Goal: Information Seeking & Learning: Get advice/opinions

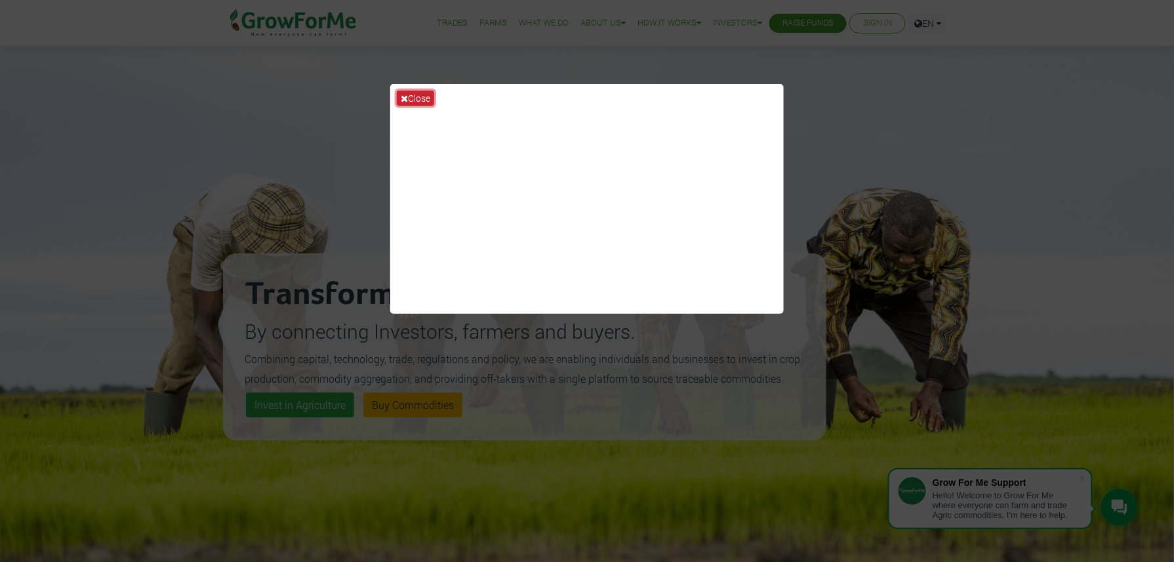
click at [413, 93] on button "Close" at bounding box center [415, 98] width 37 height 15
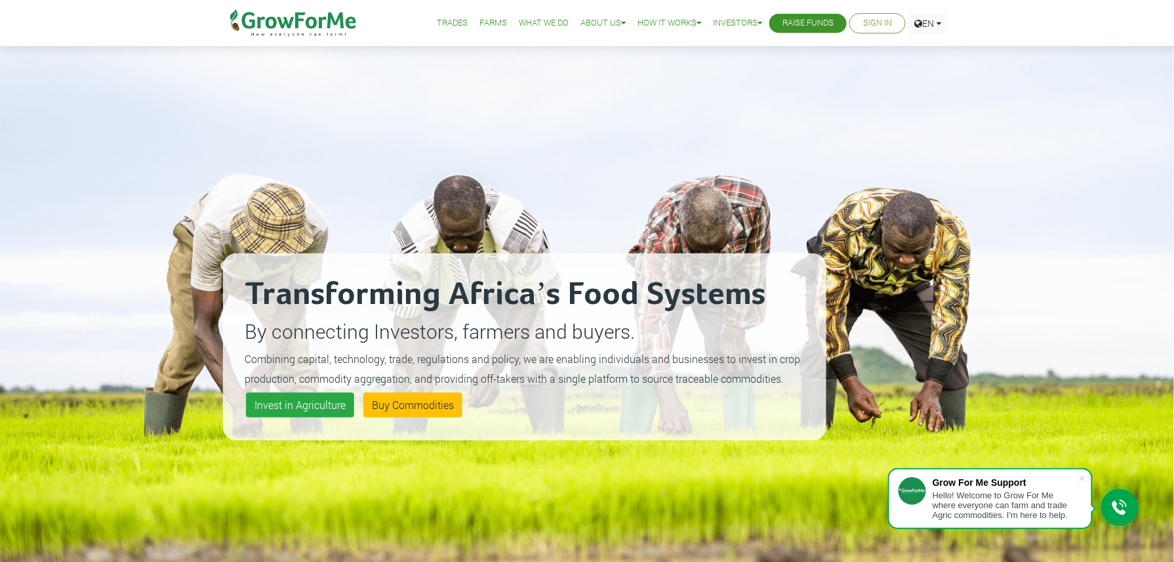
click at [1113, 505] on icon at bounding box center [1120, 507] width 16 height 16
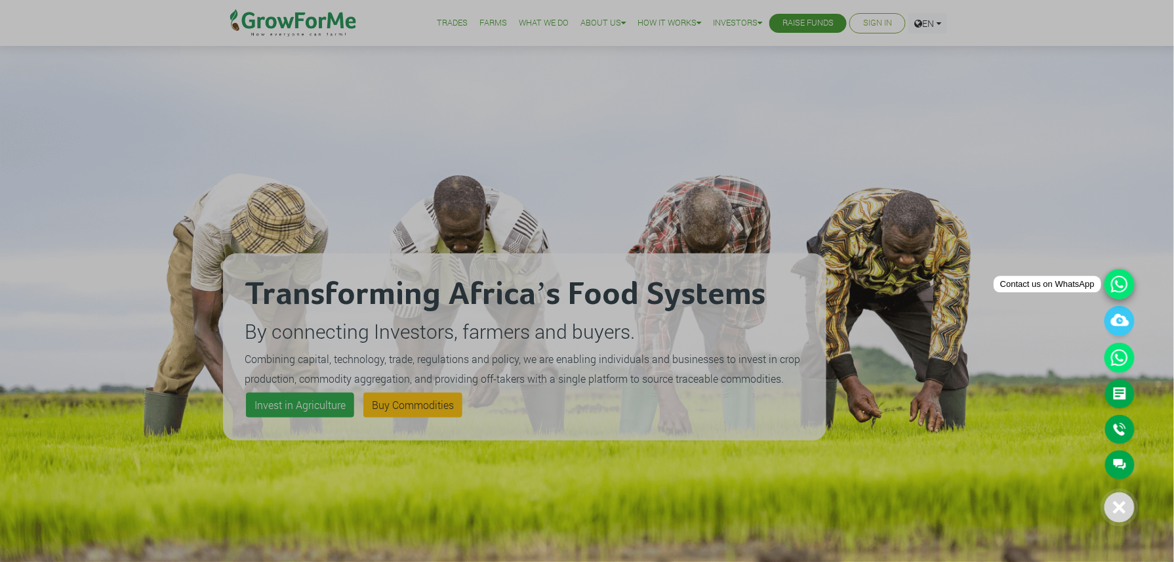
click at [1111, 287] on icon at bounding box center [1120, 284] width 30 height 30
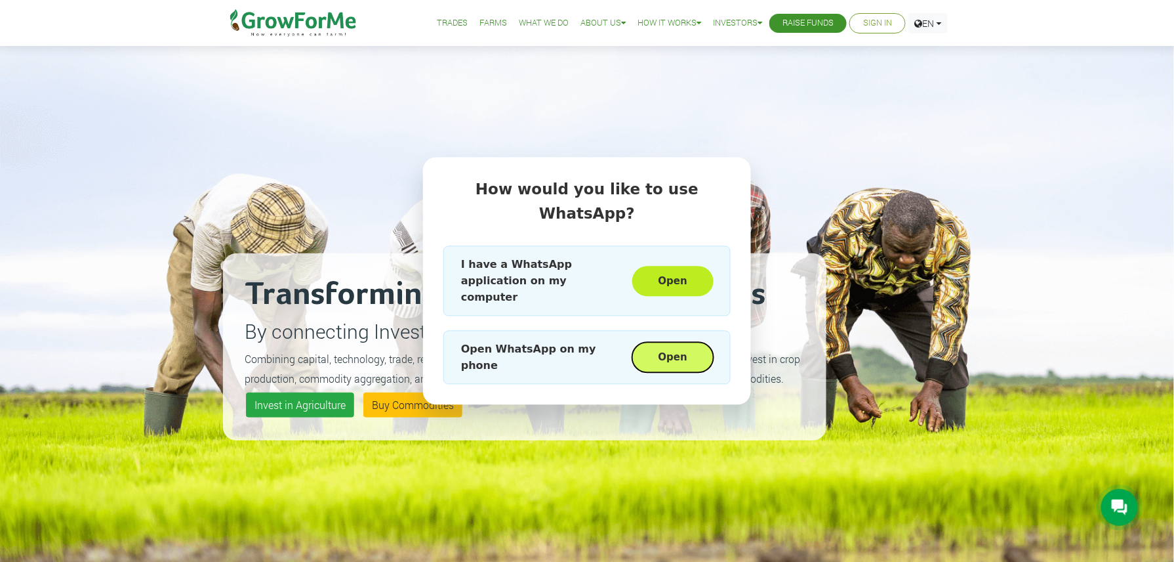
click at [691, 342] on button "Open" at bounding box center [672, 357] width 81 height 30
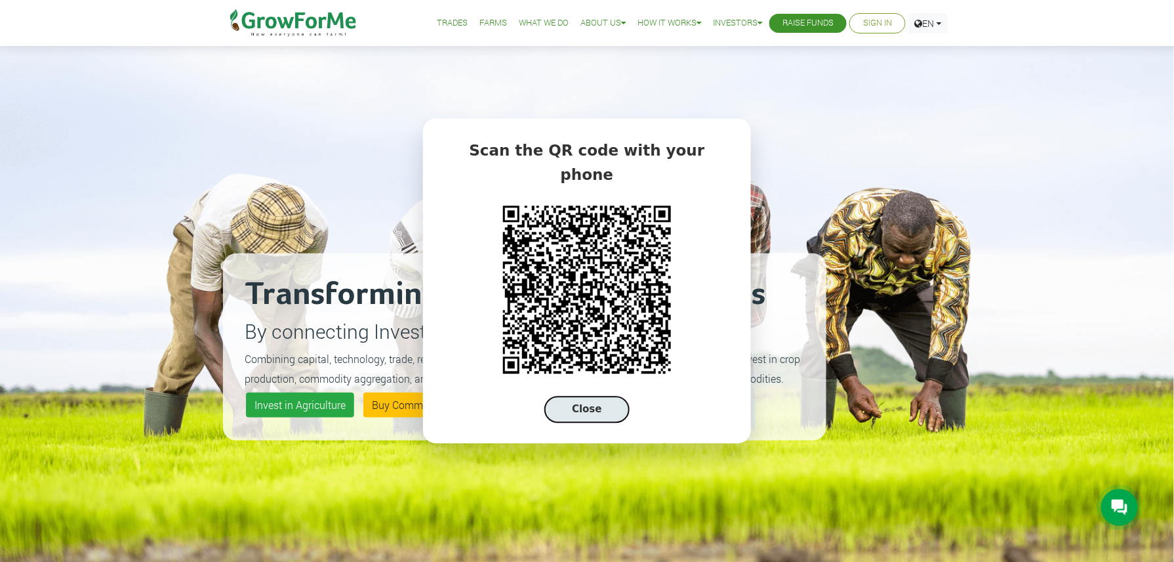
click at [587, 403] on button "Close" at bounding box center [587, 409] width 85 height 27
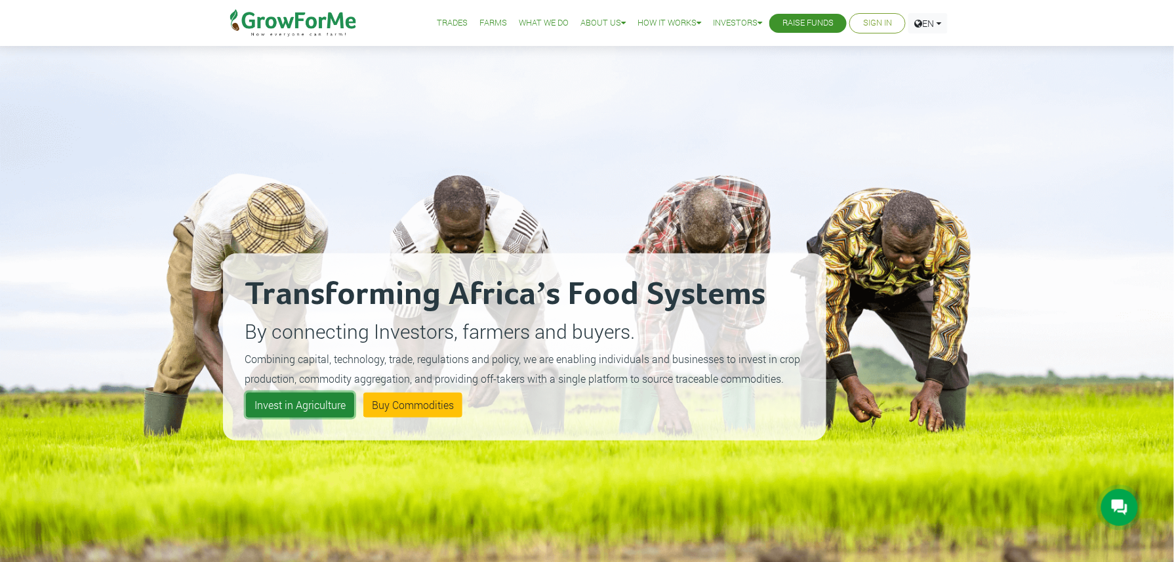
click at [302, 398] on link "Invest in Agriculture" at bounding box center [300, 404] width 108 height 25
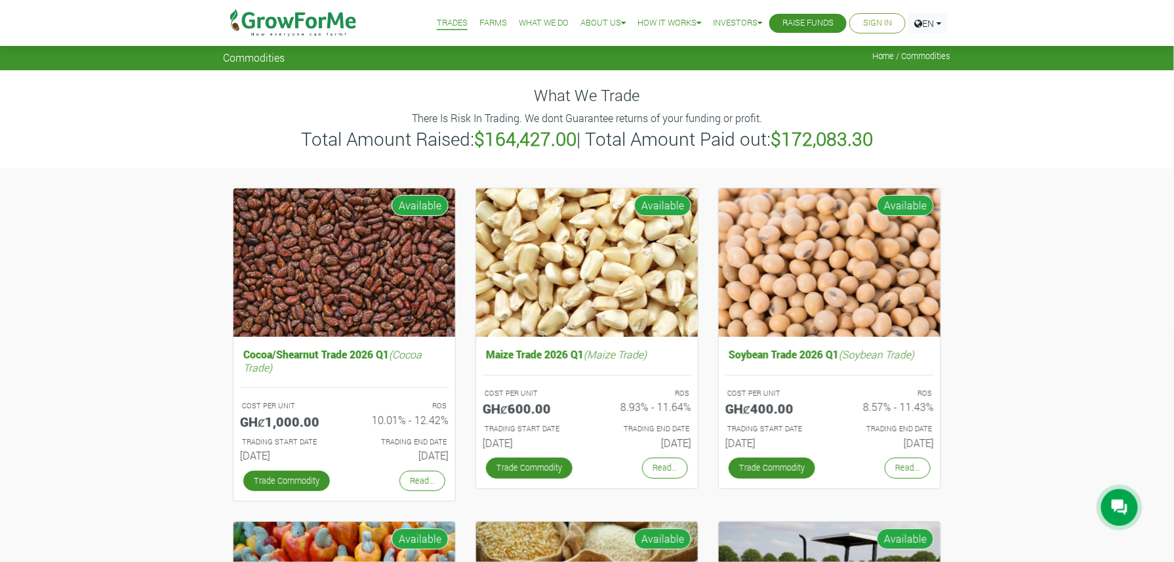
click at [1121, 513] on icon at bounding box center [1120, 507] width 16 height 16
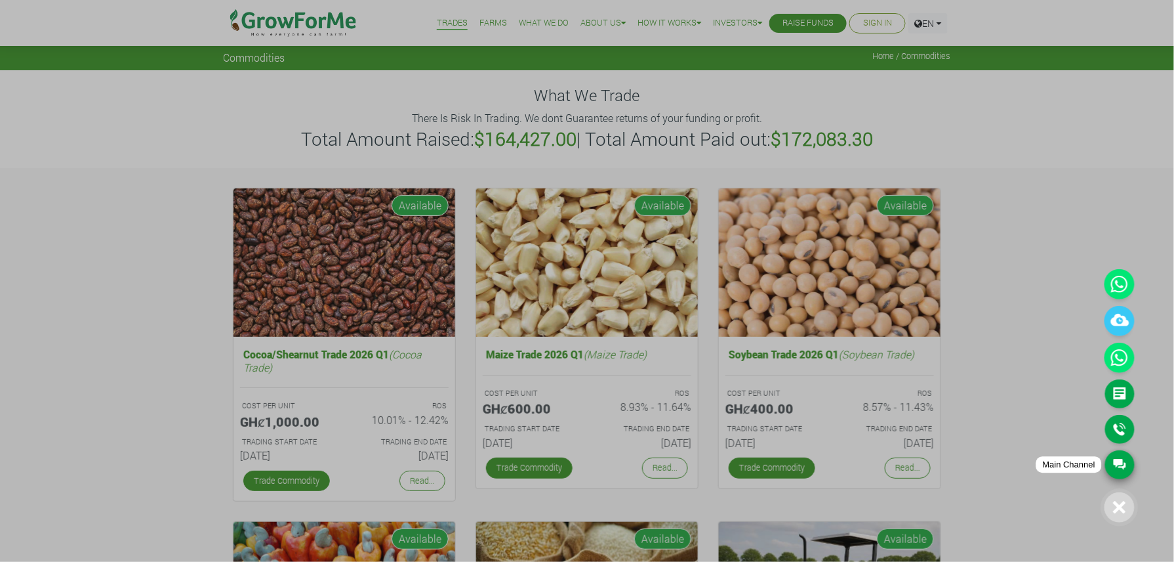
click at [1119, 457] on link "Main Channel" at bounding box center [1120, 464] width 30 height 29
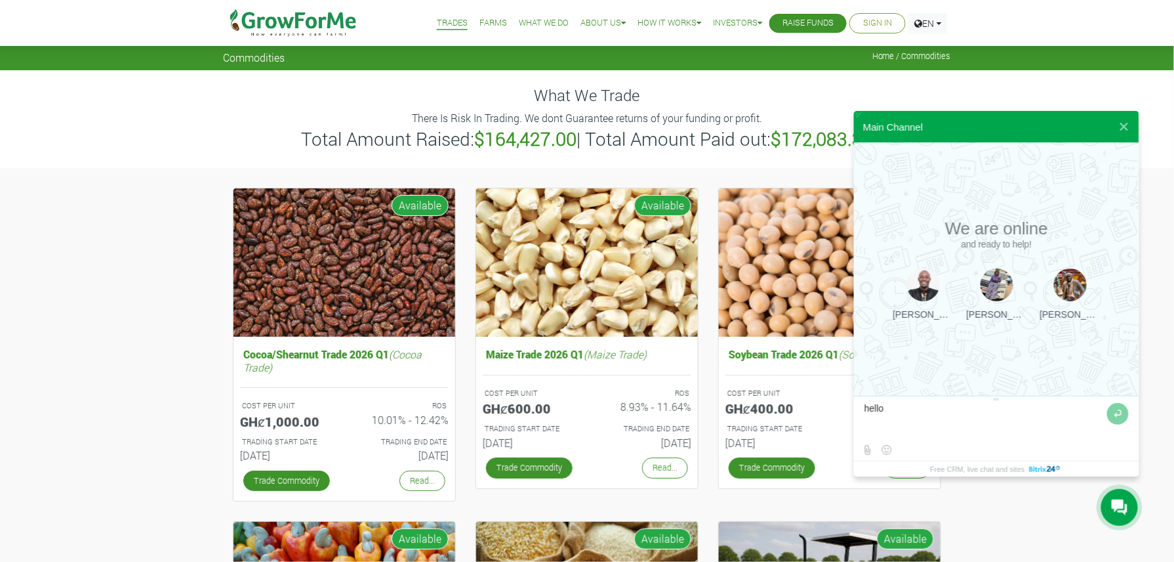
type textarea "hello"
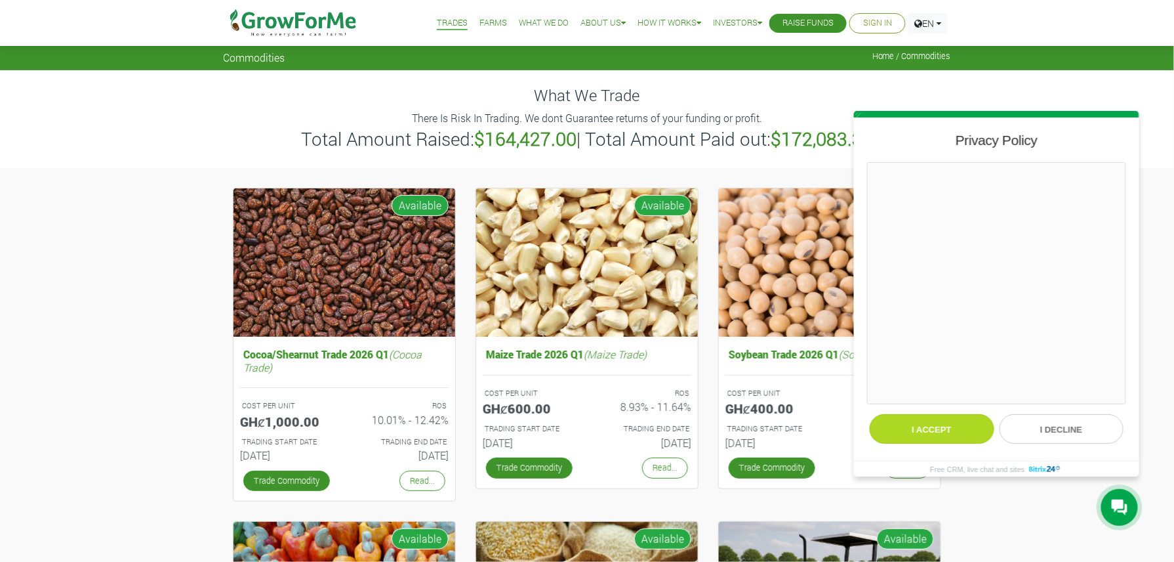
click at [958, 421] on button "I accept" at bounding box center [932, 429] width 125 height 30
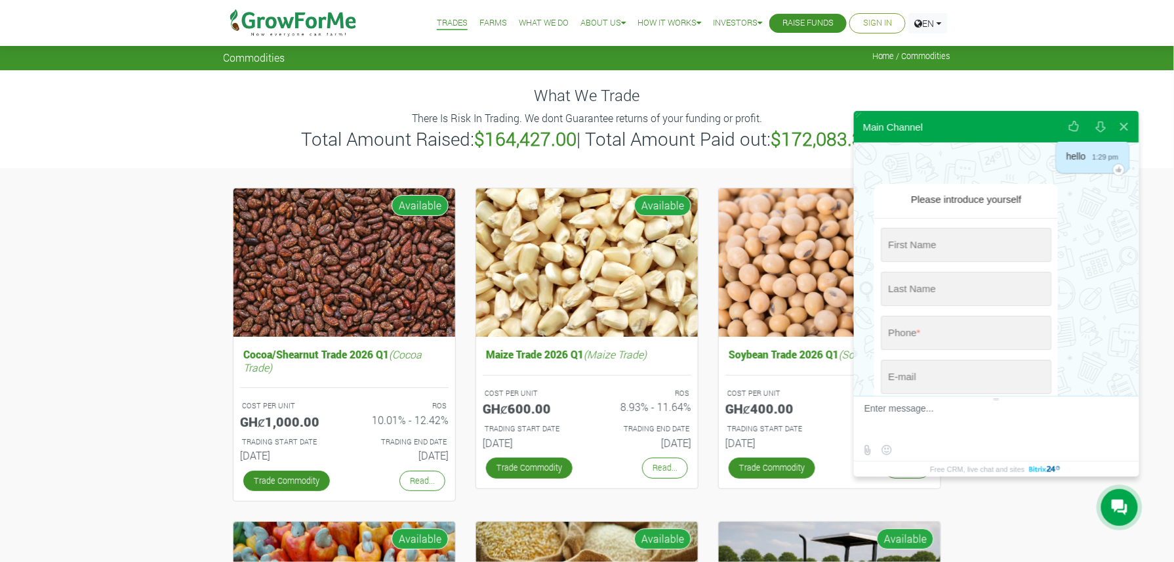
scroll to position [56, 0]
click at [984, 255] on input "string" at bounding box center [966, 244] width 171 height 34
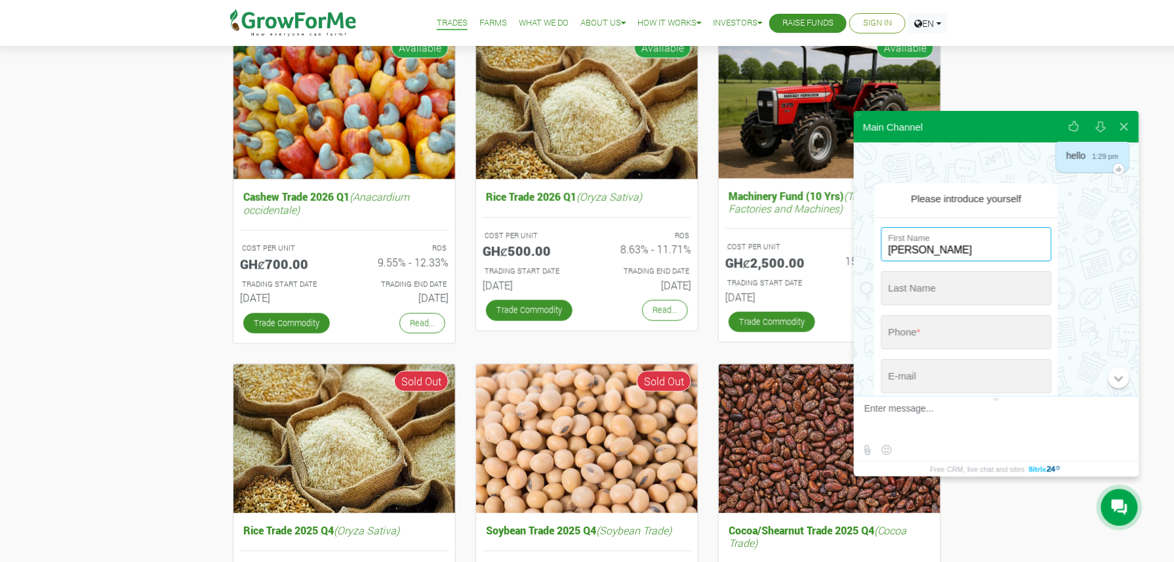
type input "Roland"
click at [996, 339] on input "tel" at bounding box center [966, 332] width 171 height 34
type input "+44-77-5331-4080"
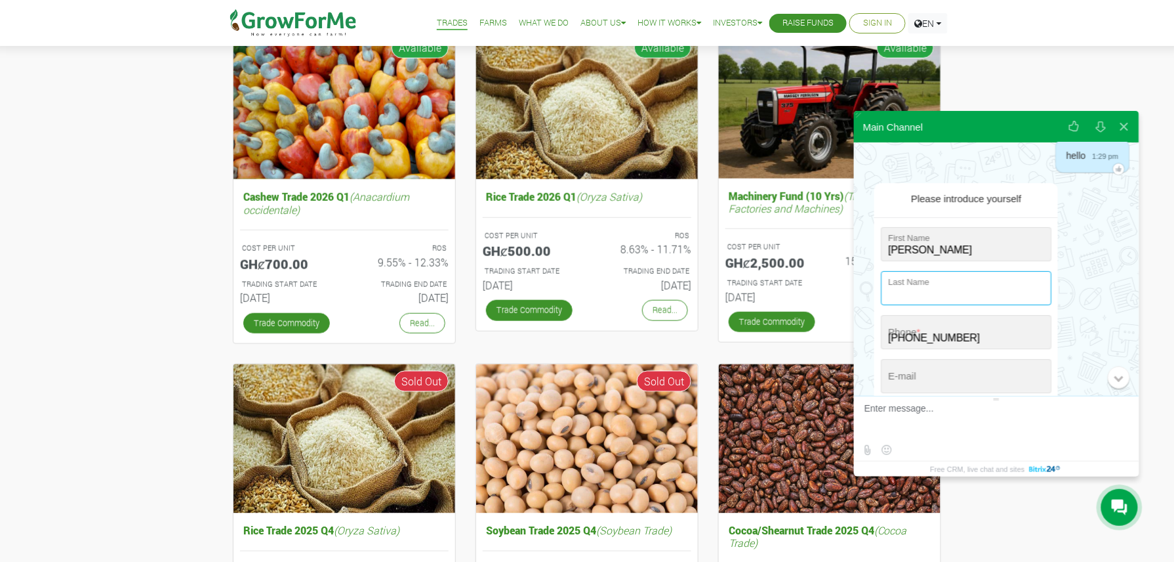
type input "Tibson"
type input "rolandtibson@hotmail.com"
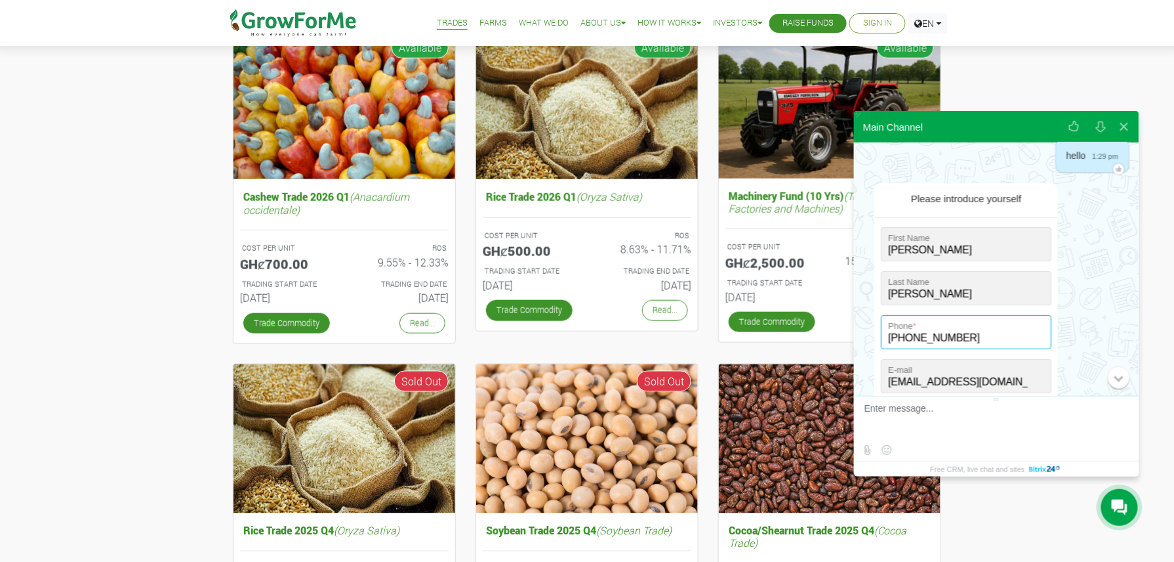
type input "+44-77-5331-4080"
click at [935, 418] on textarea at bounding box center [995, 420] width 261 height 35
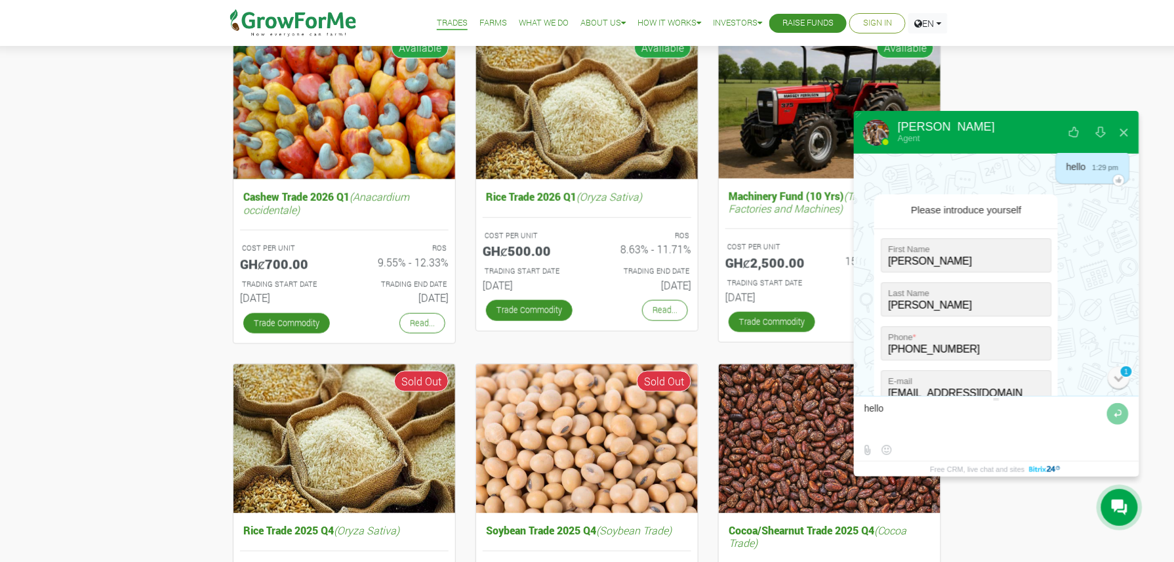
click at [1119, 377] on div at bounding box center [1119, 377] width 9 height 9
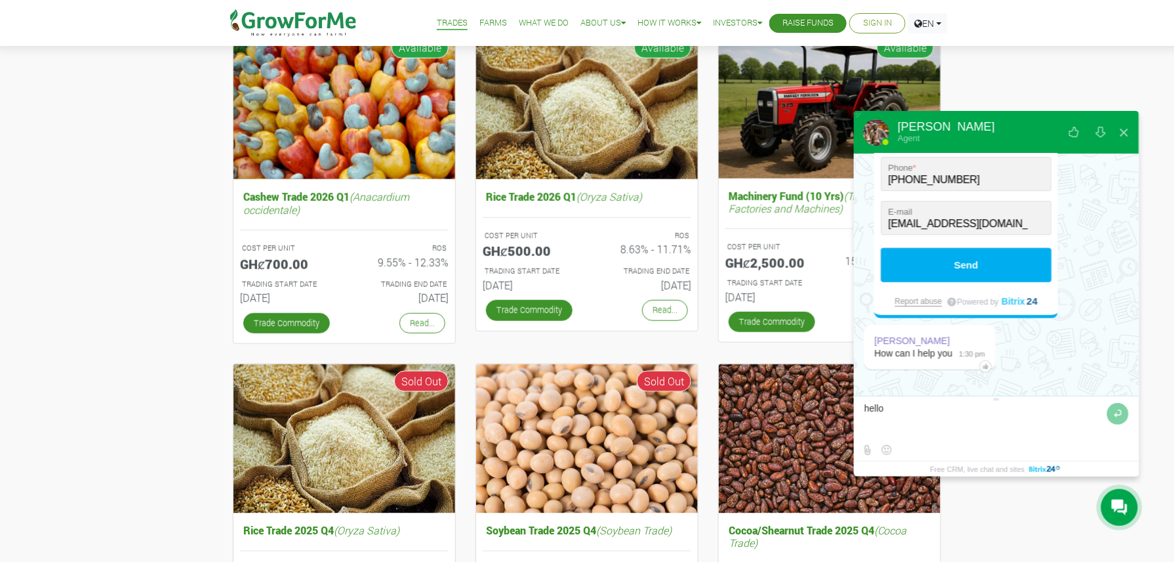
click at [954, 409] on textarea at bounding box center [984, 420] width 239 height 35
type textarea "h"
type textarea "thank you. I am interested in investing .please talk me through it"
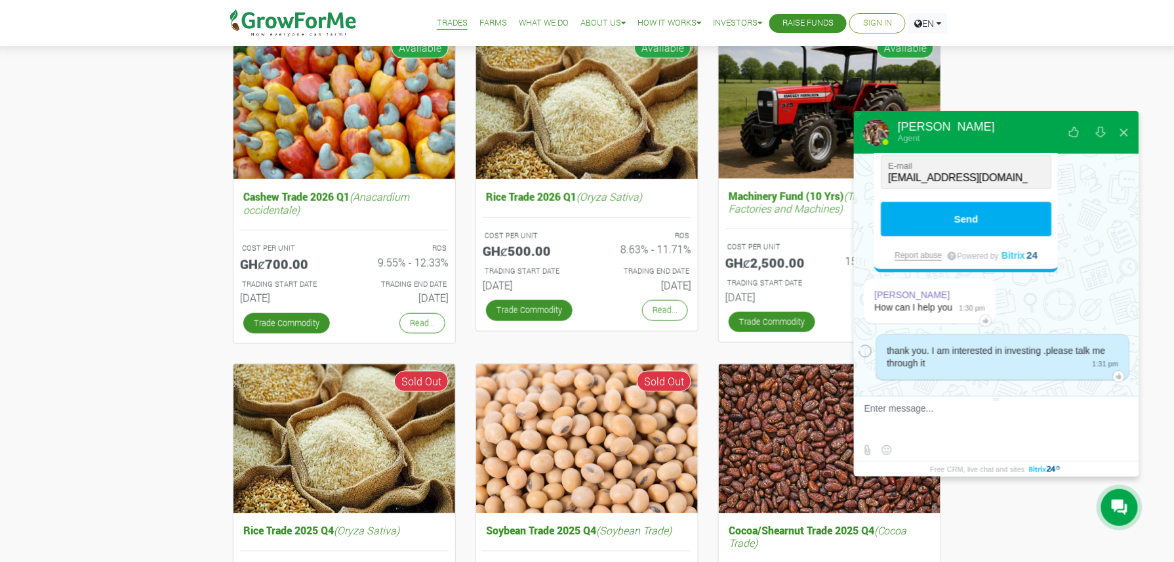
scroll to position [286, 0]
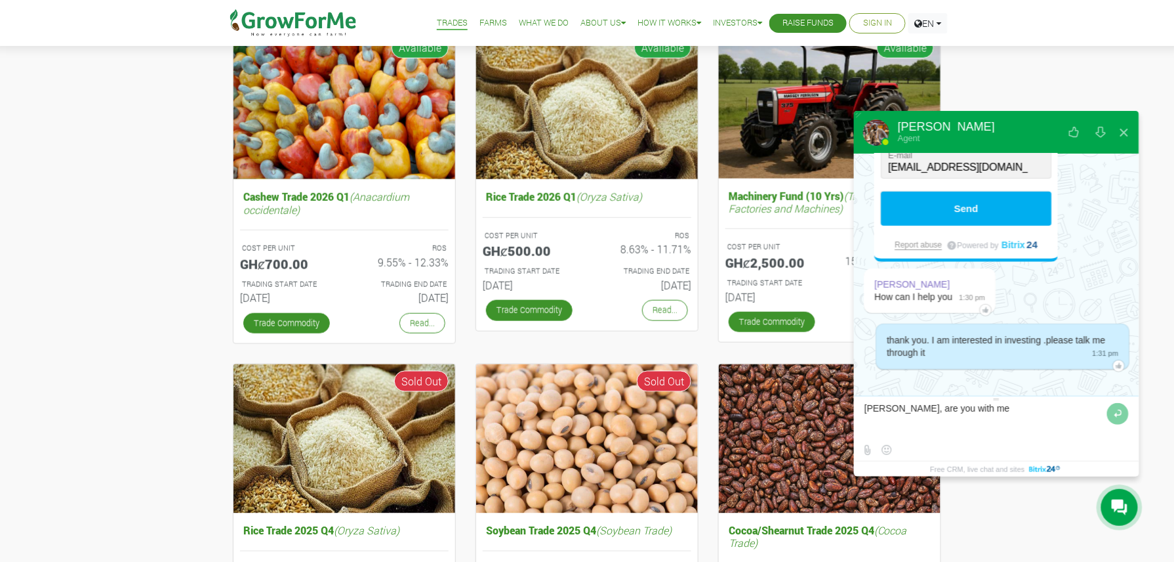
type textarea "[PERSON_NAME], are you with me ?"
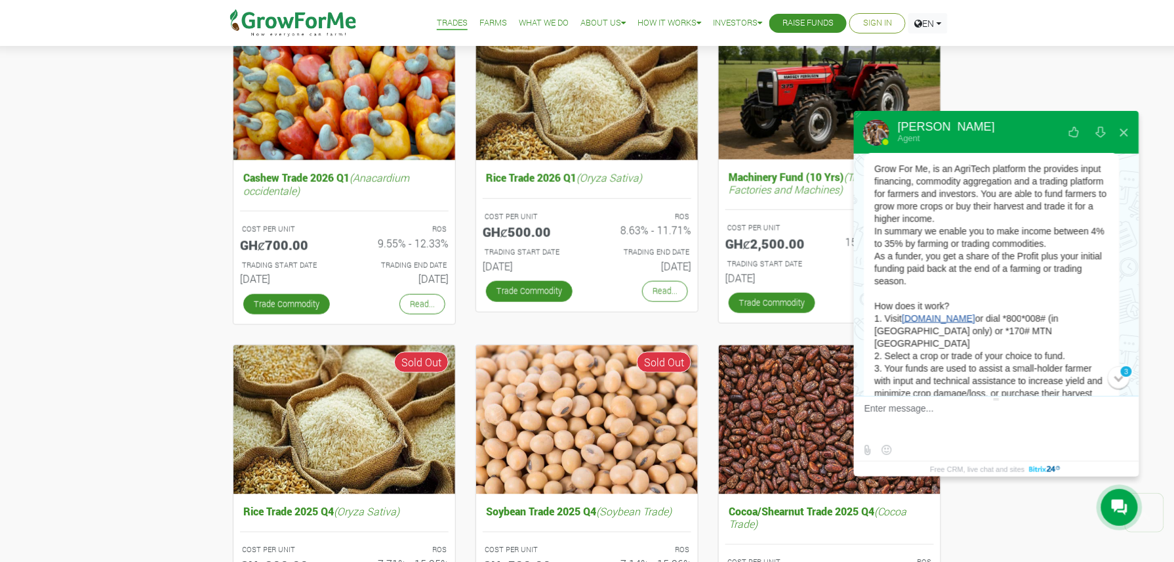
scroll to position [526, 0]
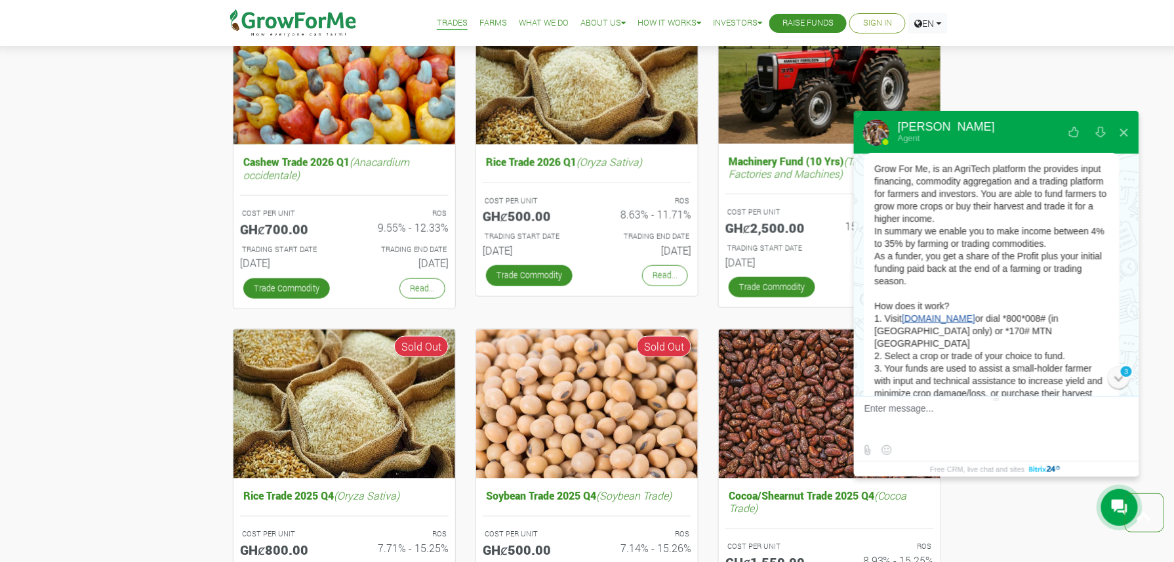
click at [1113, 383] on div "3" at bounding box center [1119, 377] width 22 height 22
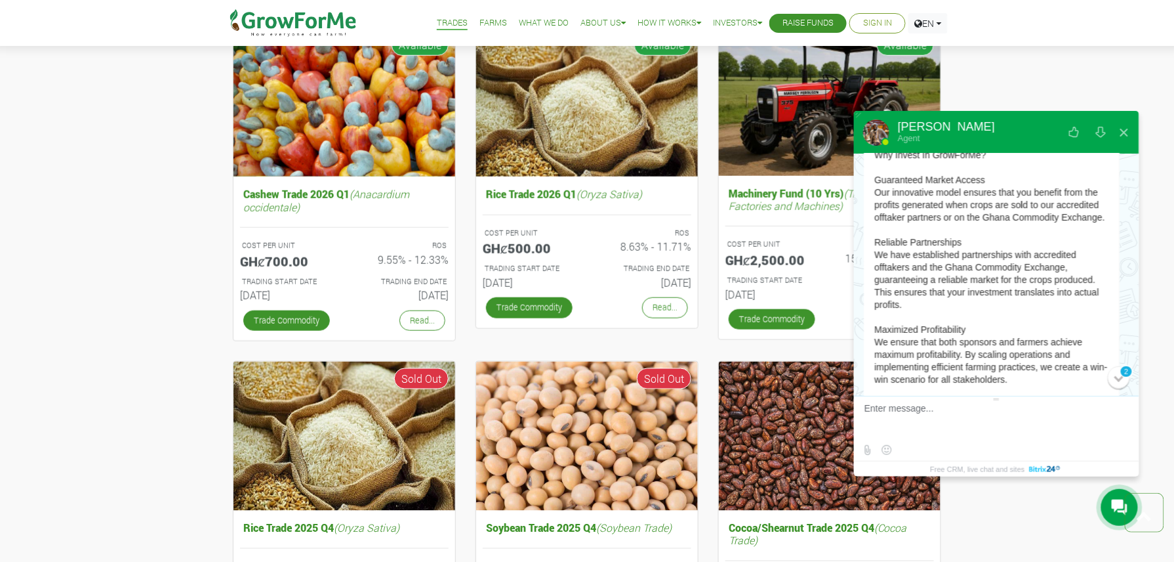
scroll to position [491, 0]
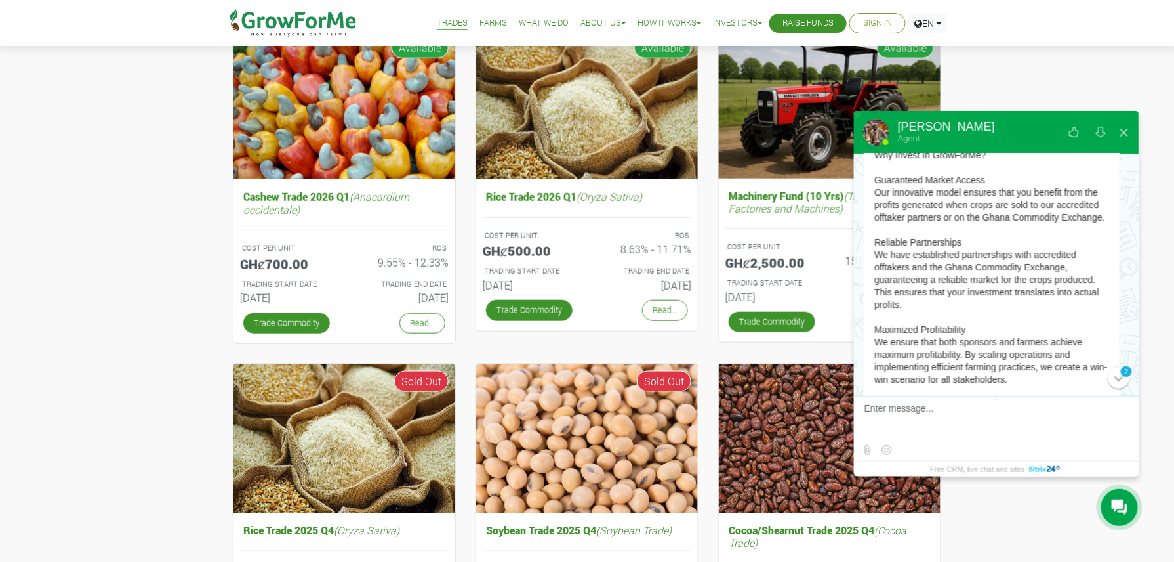
click at [1107, 268] on div "Samuel Acquah Why Invest In GrowForMe? Guaranteed Market Access Our innovative …" at bounding box center [992, 448] width 256 height 618
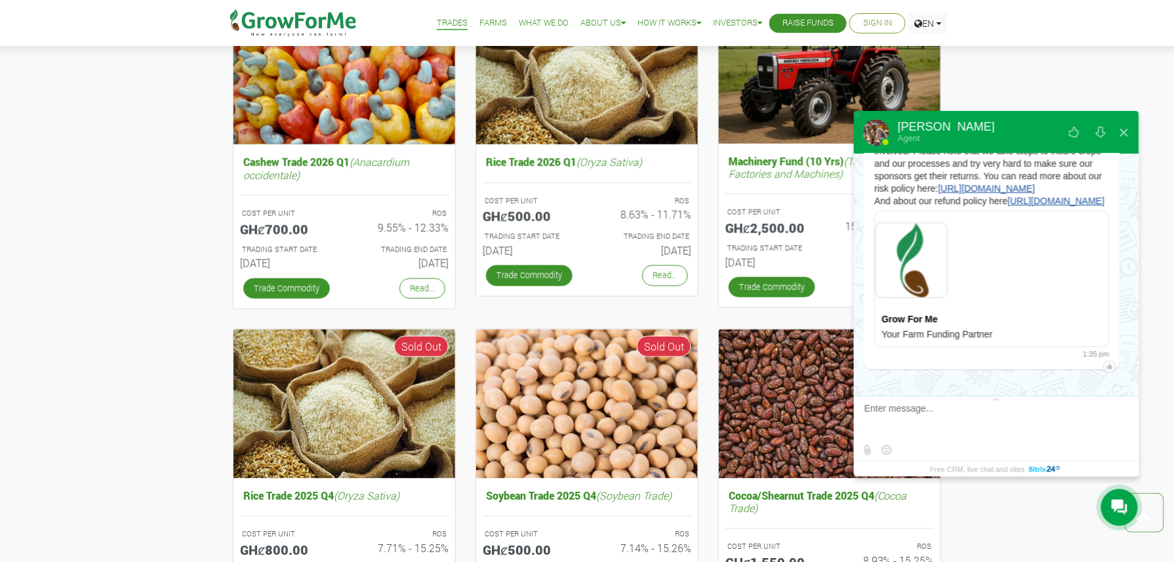
scroll to position [560, 0]
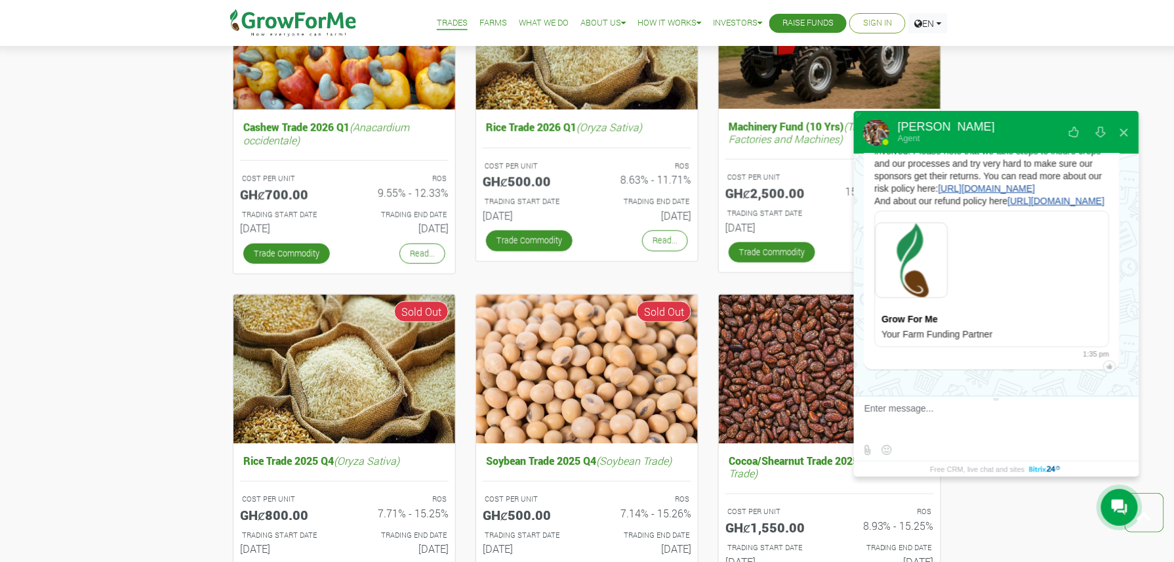
click at [930, 405] on textarea at bounding box center [995, 420] width 261 height 35
type textarea "s"
click at [1027, 408] on textarea at bounding box center [984, 420] width 239 height 35
click at [954, 405] on textarea at bounding box center [984, 420] width 239 height 35
click at [1092, 411] on textarea at bounding box center [984, 420] width 239 height 35
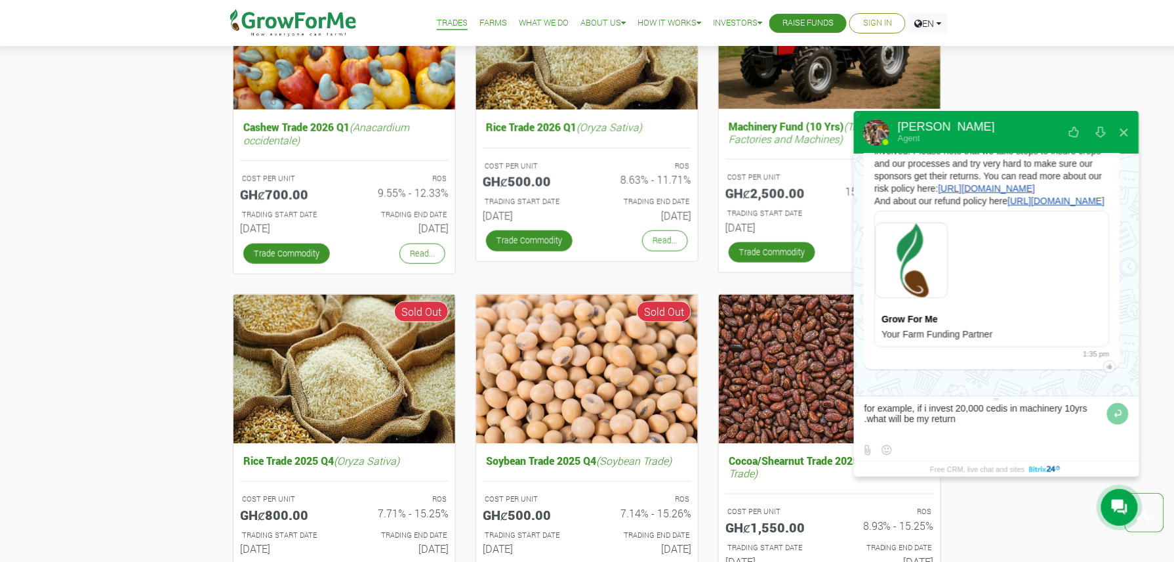
type textarea "for example, if i invest 20,000 cedis in machinery 10yrs .what will be my retur…"
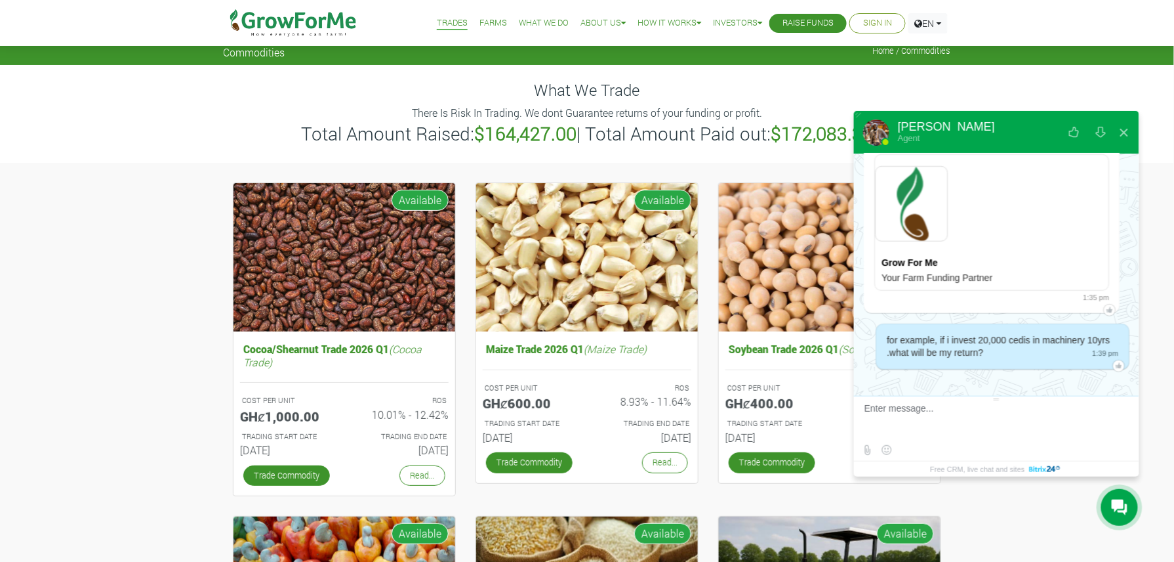
scroll to position [0, 0]
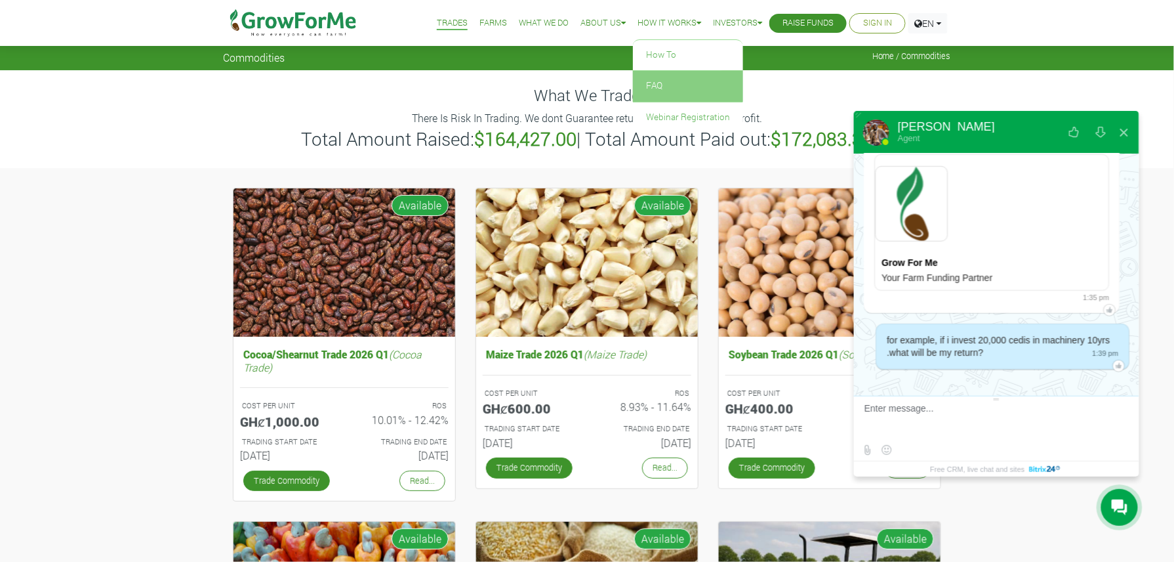
click at [644, 82] on link "FAQ" at bounding box center [688, 86] width 110 height 30
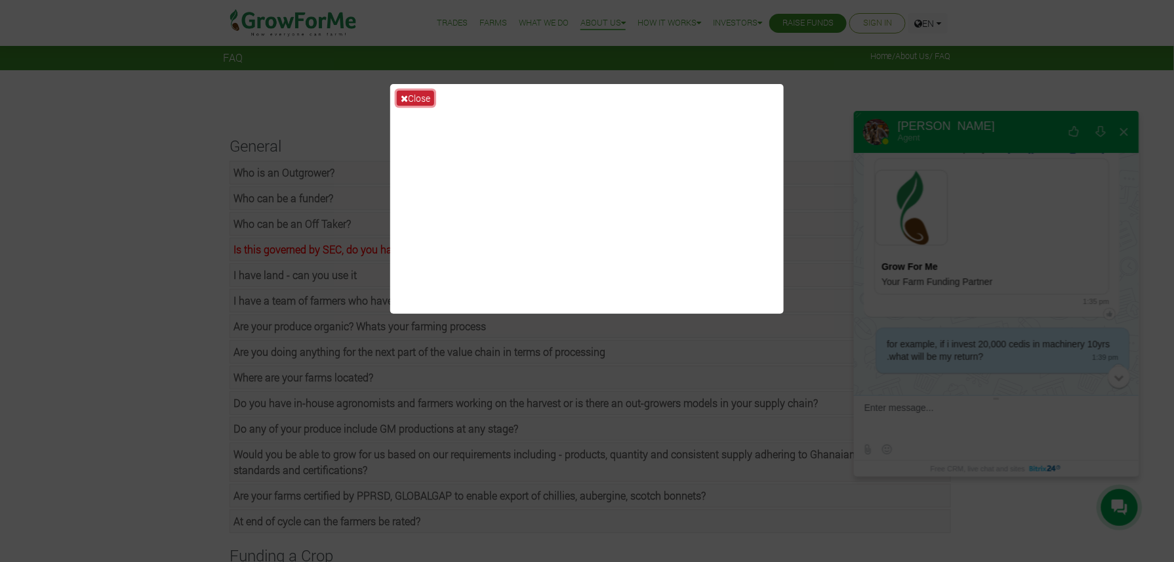
click at [413, 98] on button "Close" at bounding box center [415, 98] width 37 height 15
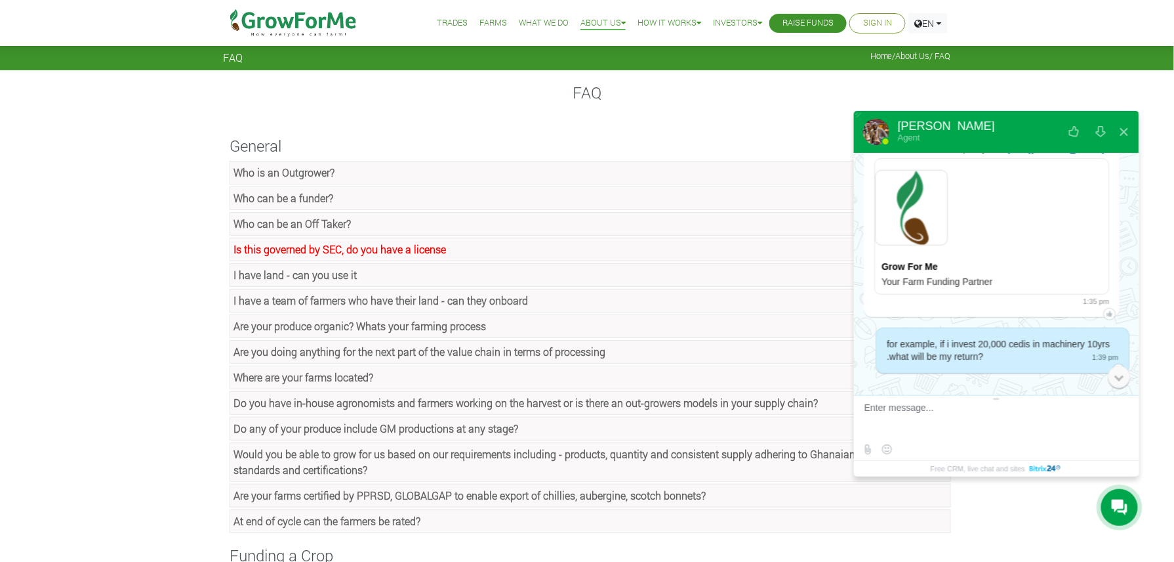
click at [1122, 379] on div "0" at bounding box center [1119, 376] width 22 height 22
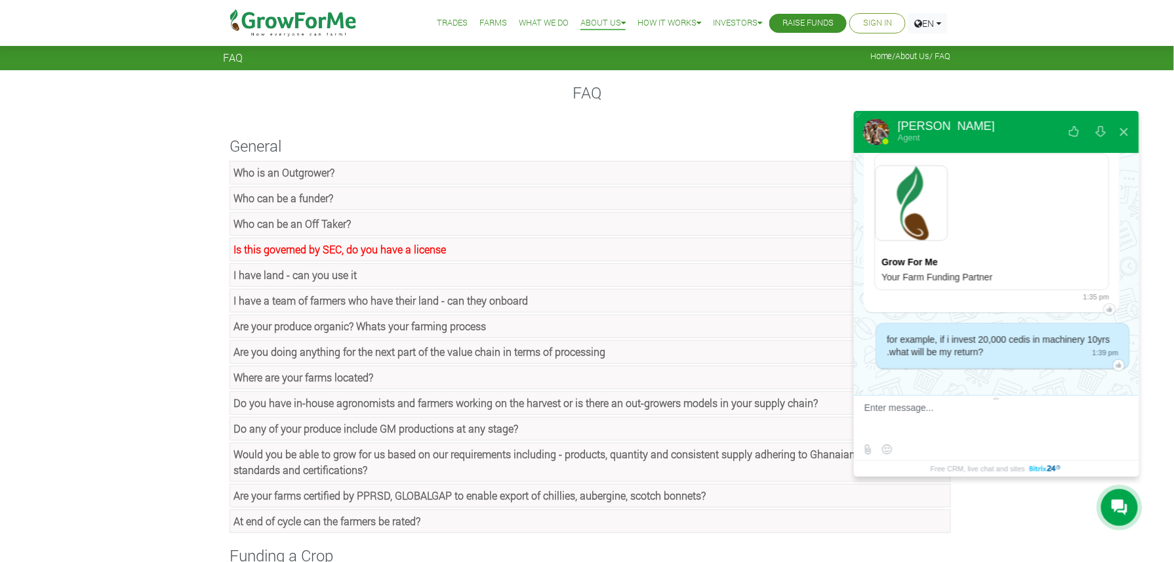
scroll to position [2242, 0]
click at [1122, 379] on div "today Conversation #35878 hello 1:29 pm Please introduce yourself First Name * …" at bounding box center [996, 274] width 285 height 242
click at [1122, 379] on div at bounding box center [996, 385] width 285 height 19
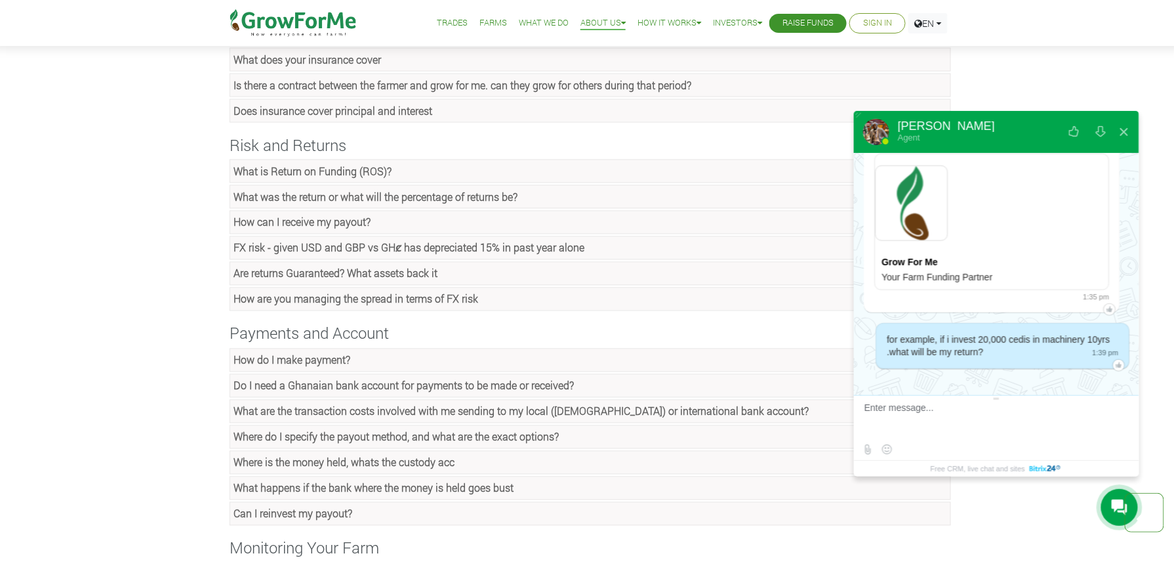
scroll to position [711, 0]
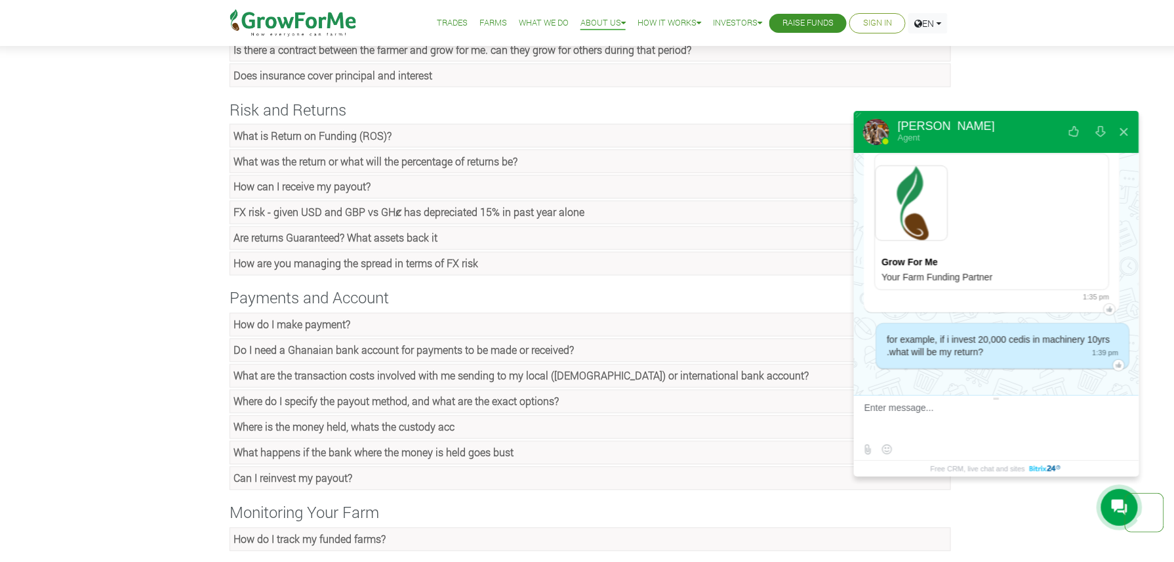
click at [328, 142] on strong "What is Return on Funding (ROS)?" at bounding box center [313, 136] width 158 height 14
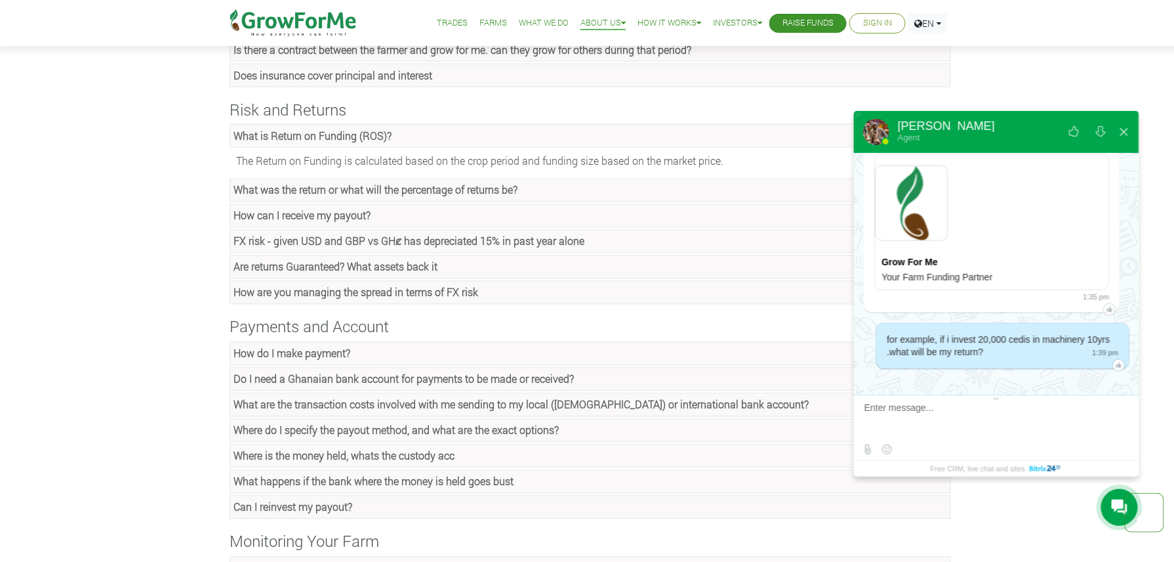
click at [335, 197] on strong "What was the return or what will the percentage of returns be?" at bounding box center [376, 190] width 284 height 14
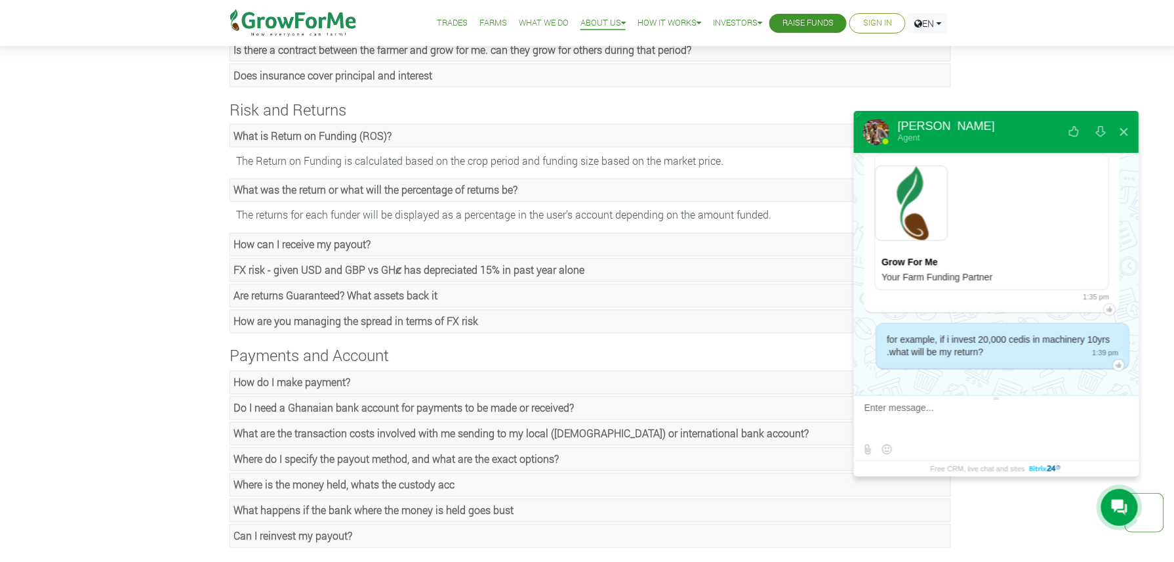
click at [505, 415] on strong "Do I need a Ghanaian bank account for payments to be made or received?" at bounding box center [404, 408] width 340 height 14
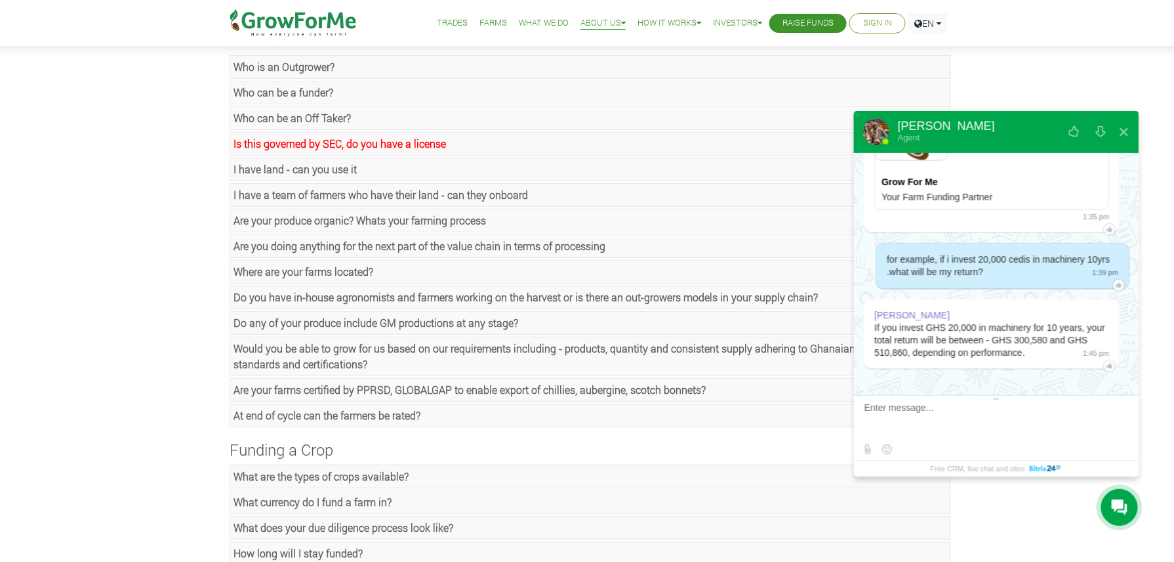
scroll to position [0, 0]
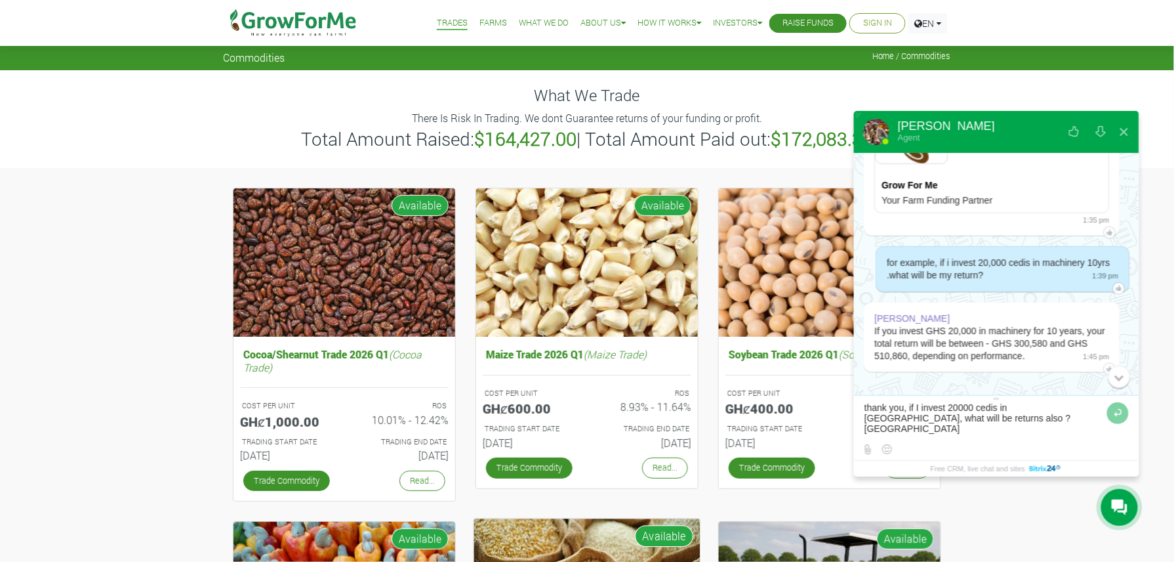
type textarea "thank you, if I invest 20000 cedis in [GEOGRAPHIC_DATA], what will be returns a…"
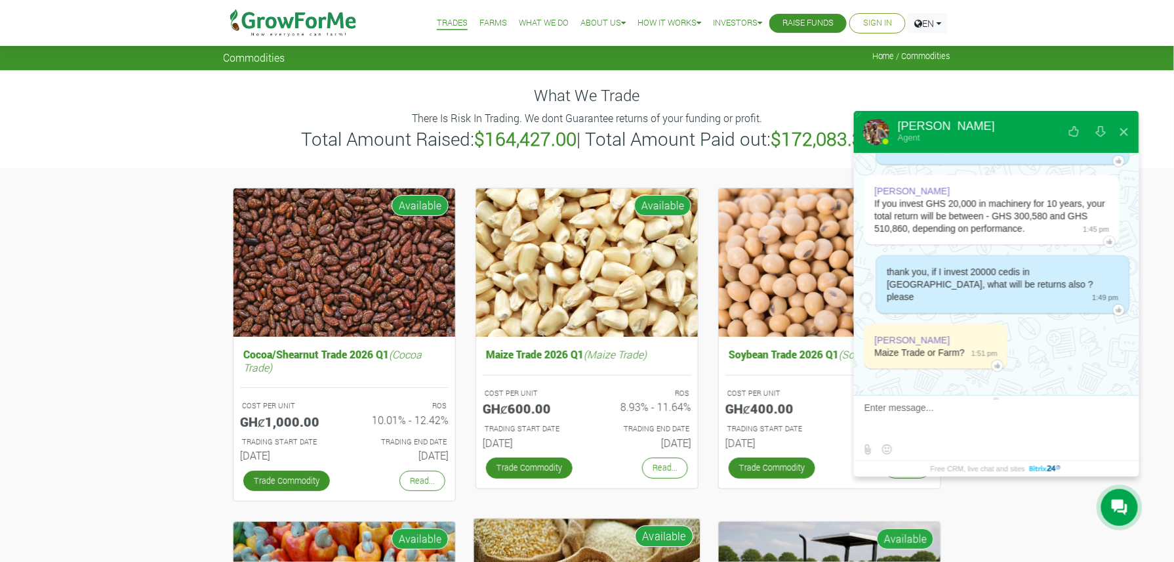
scroll to position [2438, 0]
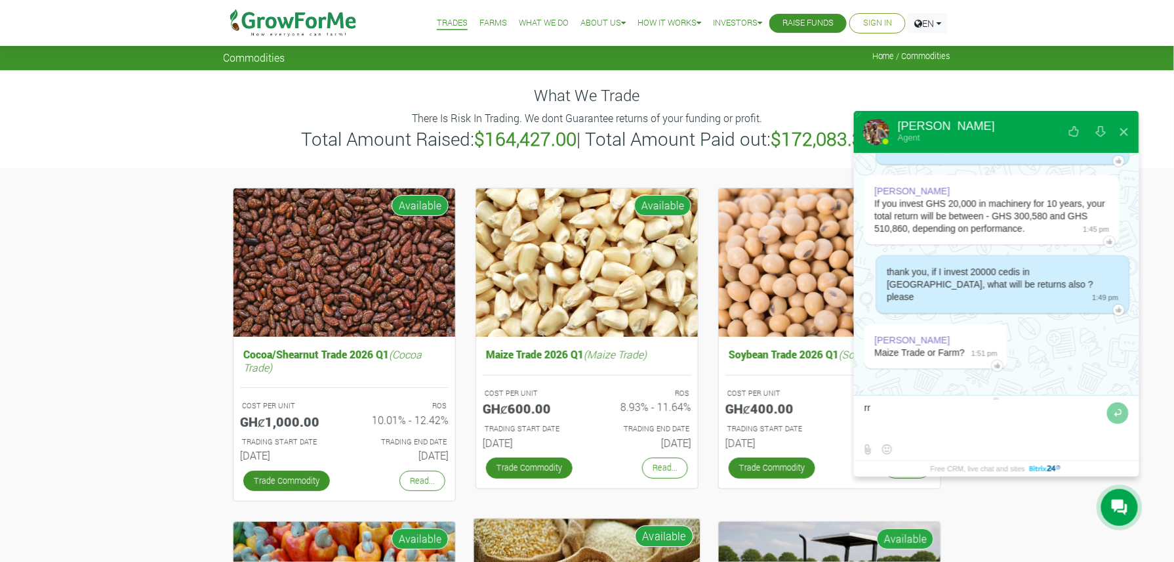
type textarea "r"
type textarea "trade"
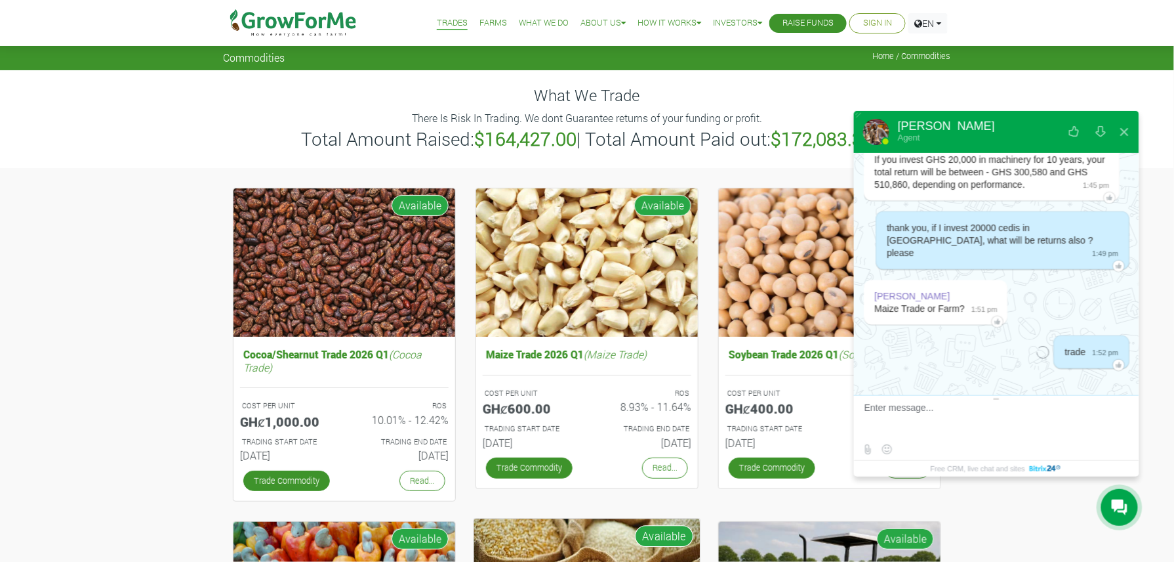
scroll to position [2483, 0]
click at [480, 24] on link "Farms" at bounding box center [494, 23] width 28 height 14
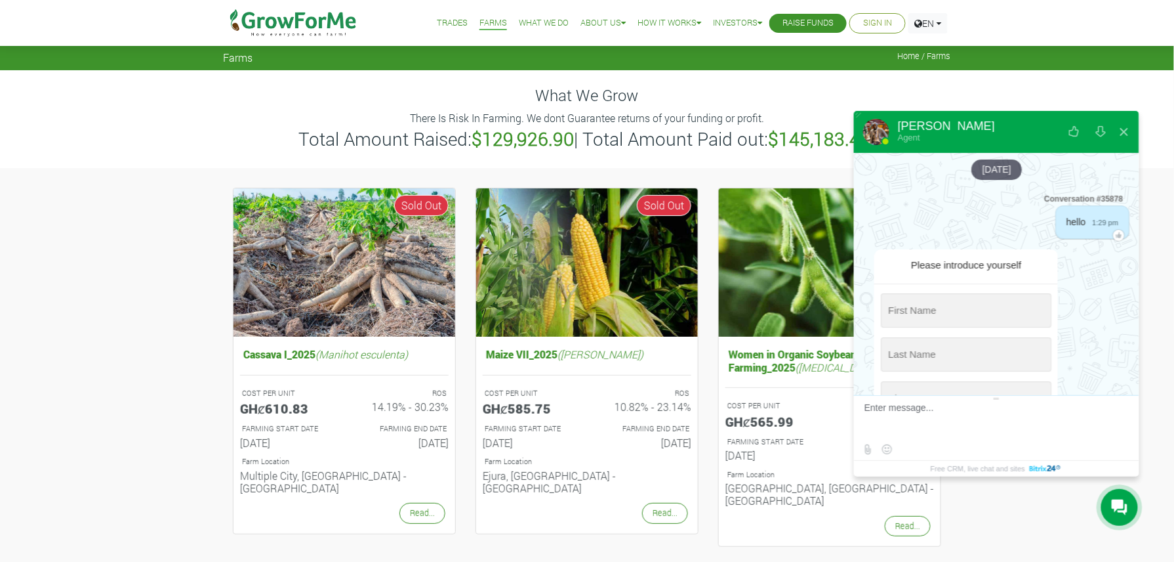
scroll to position [2483, 0]
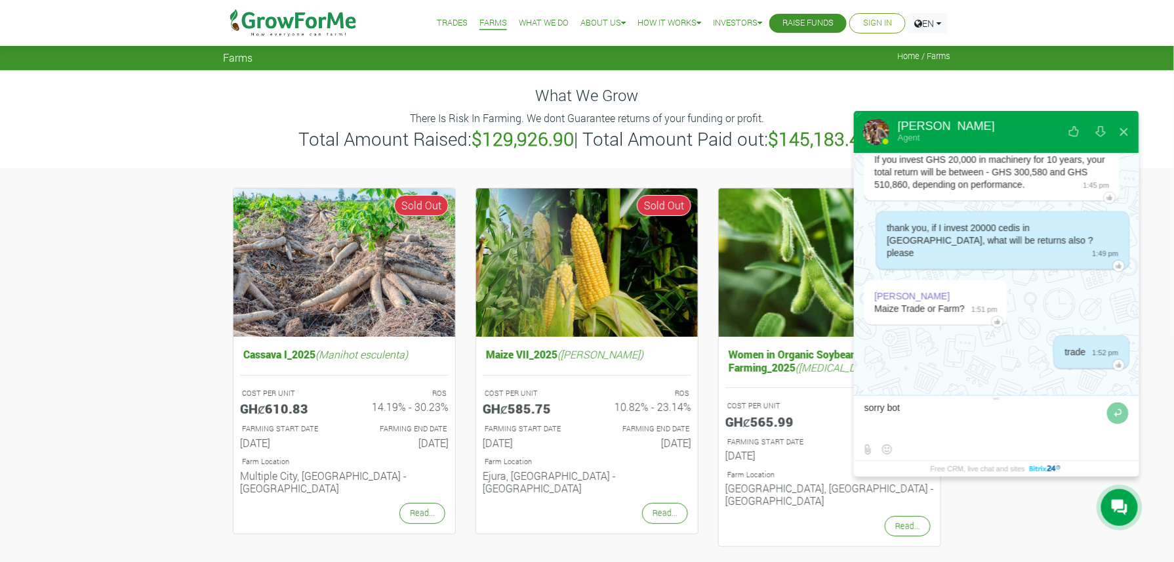
type textarea "sorry both"
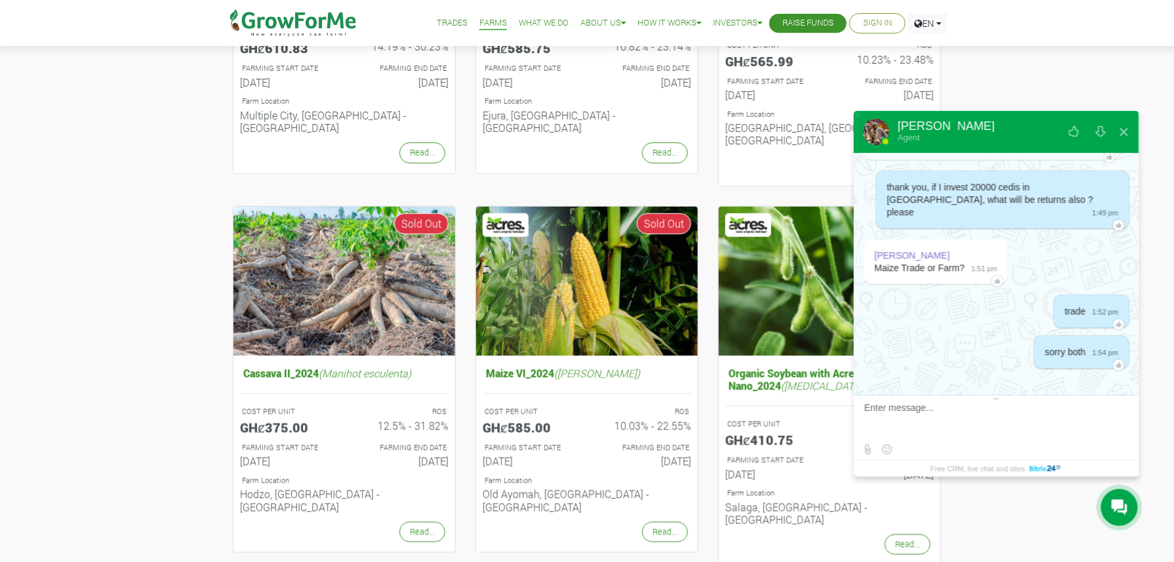
scroll to position [361, 0]
click at [1018, 82] on div "Cassava I_2025 (Manihot esculenta) COST PER UNIT GHȼ610.83 ROS 14.19% - 30.23% …" at bounding box center [587, 467] width 1174 height 1321
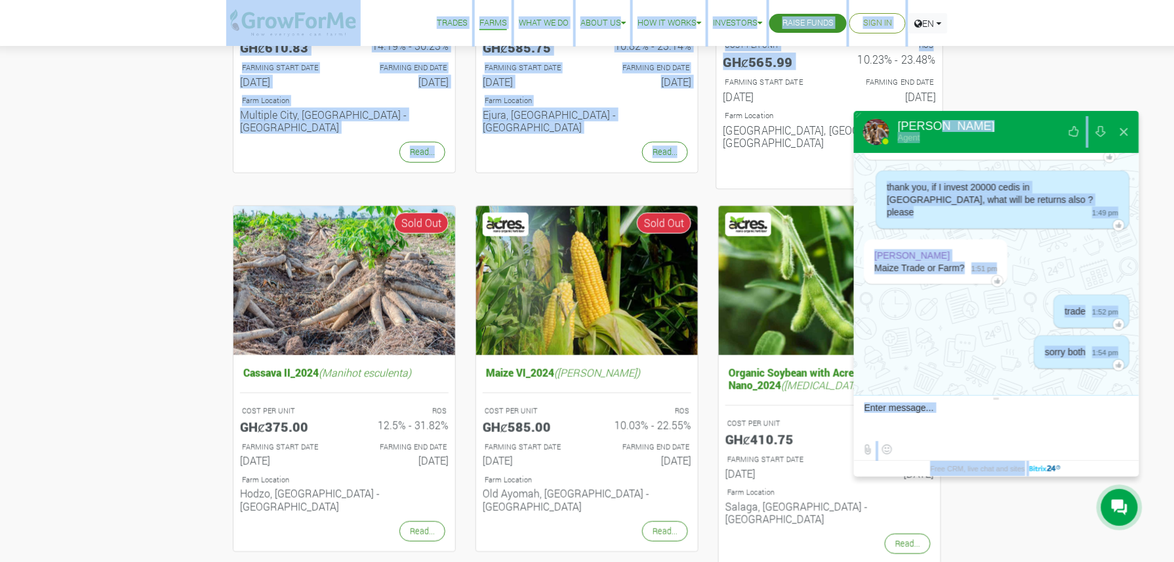
drag, startPoint x: 993, startPoint y: 127, endPoint x: 936, endPoint y: 51, distance: 95.1
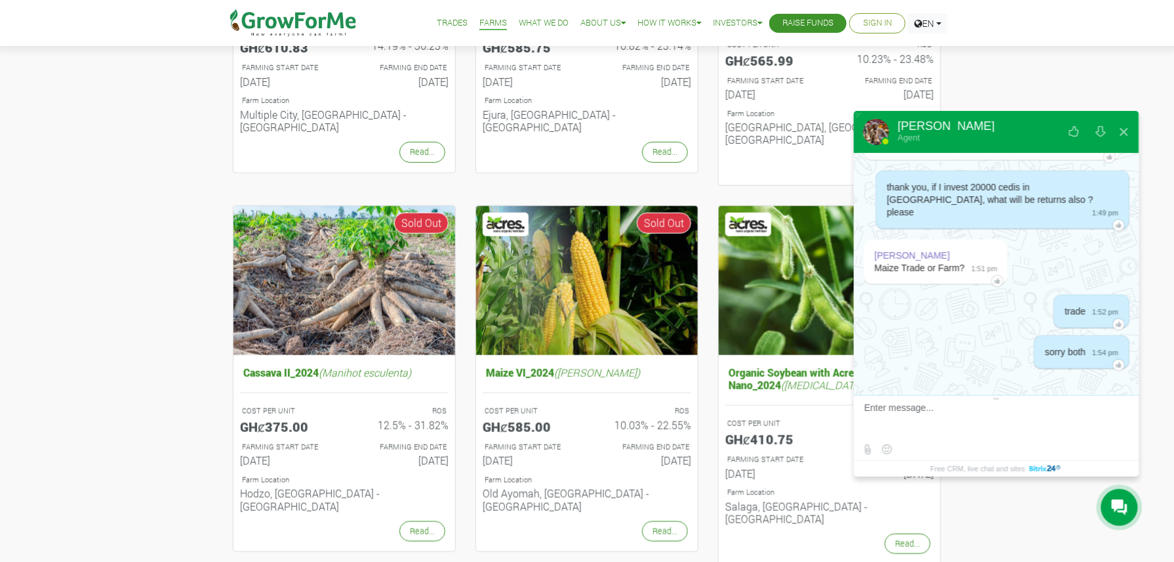
click at [1073, 71] on div "Cassava I_2025 (Manihot esculenta) COST PER UNIT GHȼ610.83 ROS 14.19% - 30.23% …" at bounding box center [587, 467] width 1174 height 1321
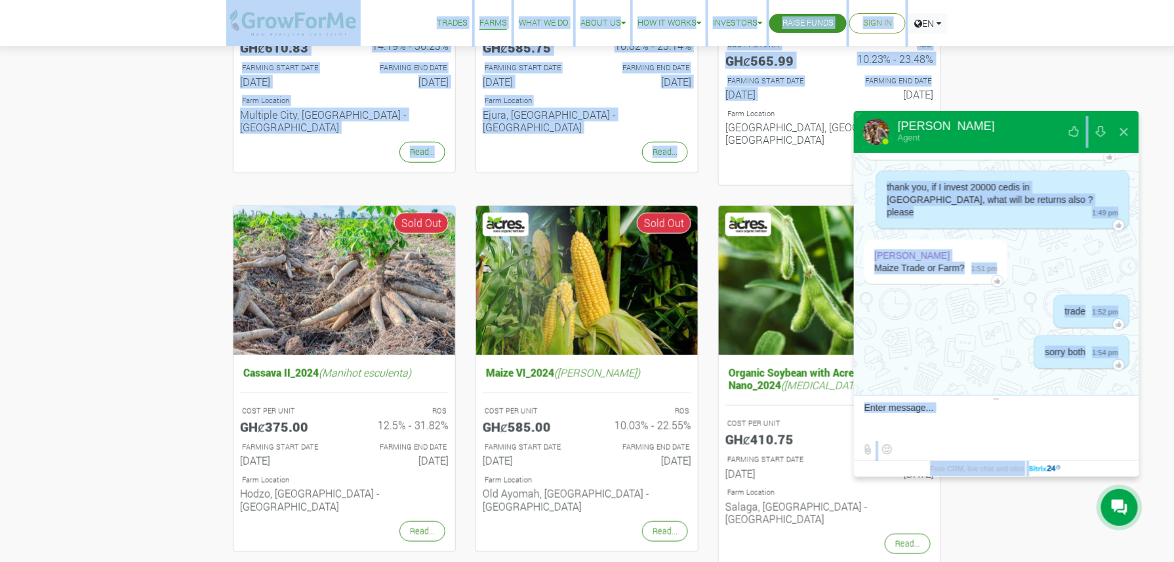
drag, startPoint x: 1034, startPoint y: 131, endPoint x: 1033, endPoint y: 85, distance: 46.6
click at [1033, 85] on div "Cassava I_2025 (Manihot esculenta) COST PER UNIT GHȼ610.83 ROS 14.19% - 30.23% …" at bounding box center [587, 467] width 1174 height 1321
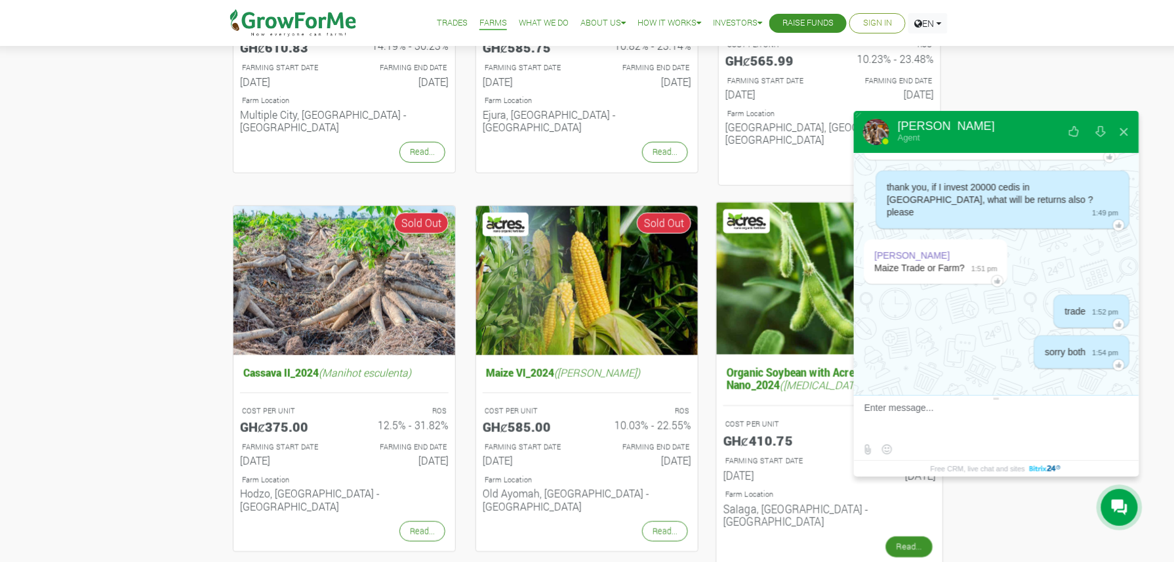
click at [904, 536] on link "Read..." at bounding box center [909, 546] width 47 height 21
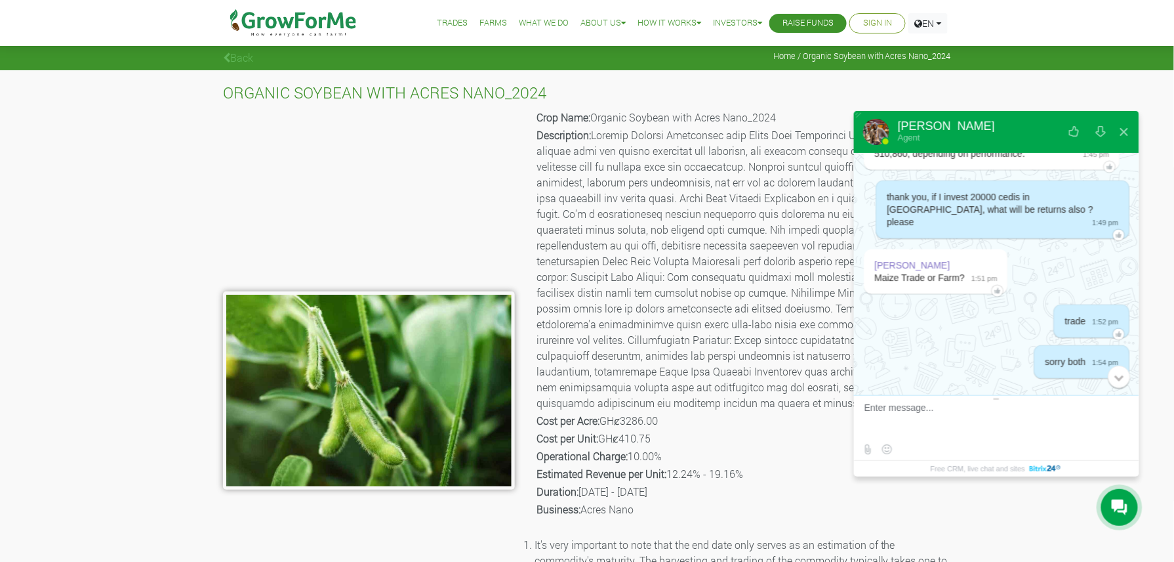
click at [959, 413] on textarea at bounding box center [995, 419] width 261 height 35
click at [1114, 375] on div "0" at bounding box center [1119, 376] width 22 height 22
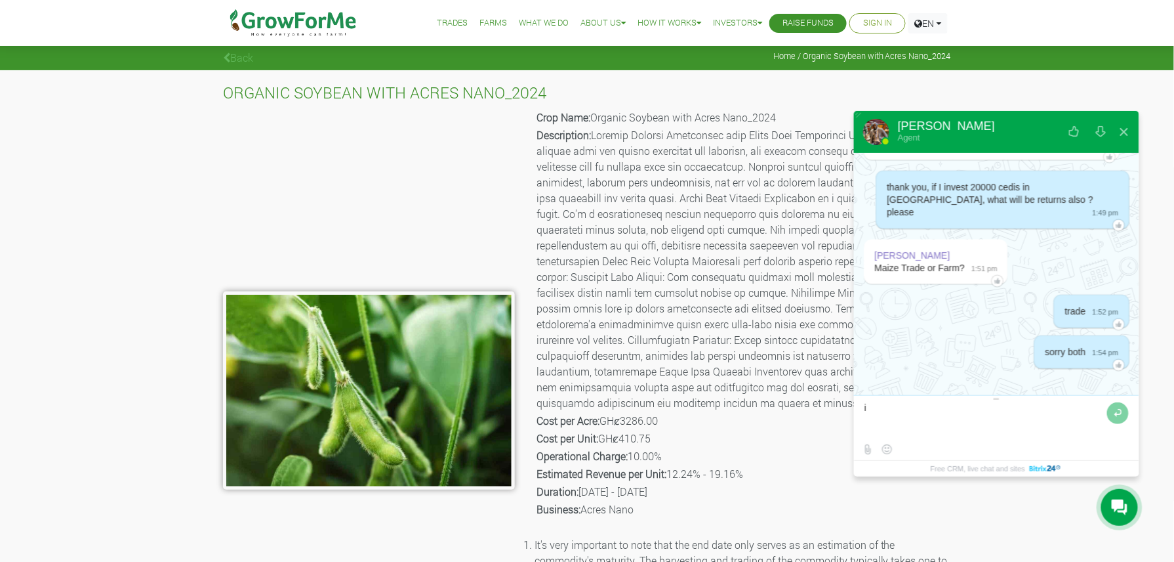
scroll to position [2526, 0]
click at [935, 408] on textarea at bounding box center [984, 419] width 239 height 35
type textarea "i"
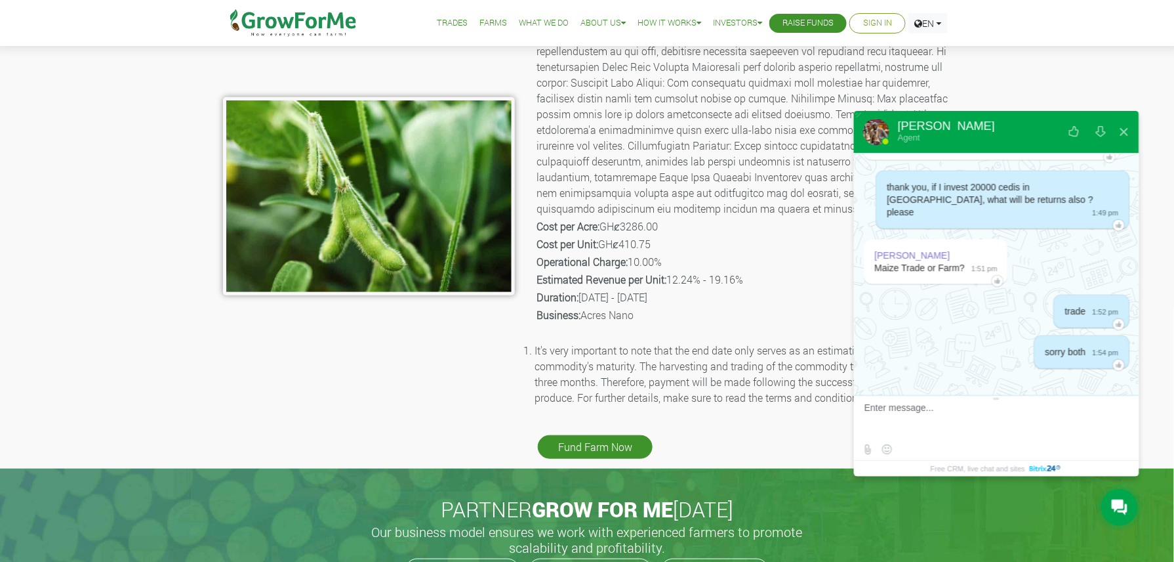
scroll to position [210, 0]
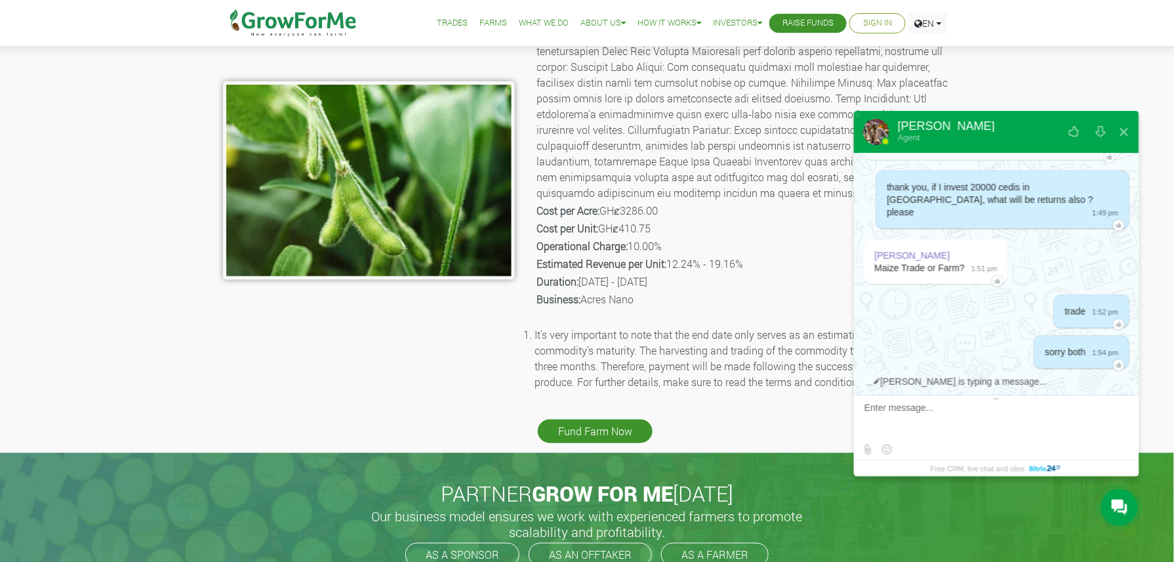
click at [1092, 274] on div "Samuel Acquah Maize Trade or Farm? 1:51 pm" at bounding box center [992, 263] width 256 height 49
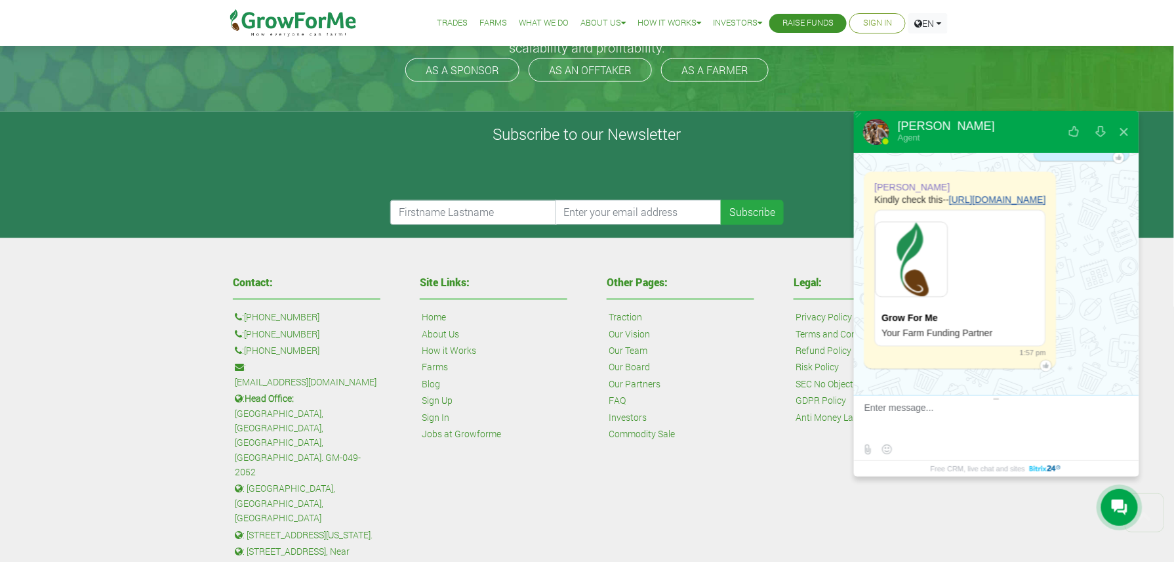
scroll to position [735, 0]
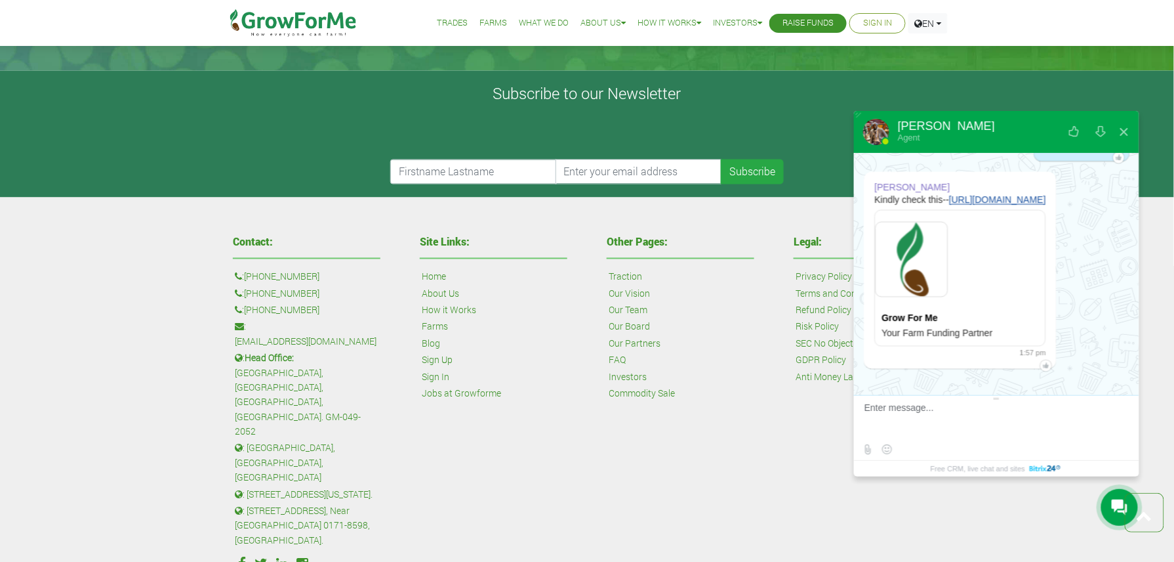
click at [1123, 258] on div "Samuel Acquah Kindly check this-- https://growforme.com/en/tradedetail/50/ Grow…" at bounding box center [996, 272] width 285 height 201
click at [998, 205] on link "https://growforme.com/en/tradedetail/50/" at bounding box center [997, 200] width 97 height 10
click at [1123, 379] on div "0" at bounding box center [1119, 376] width 22 height 22
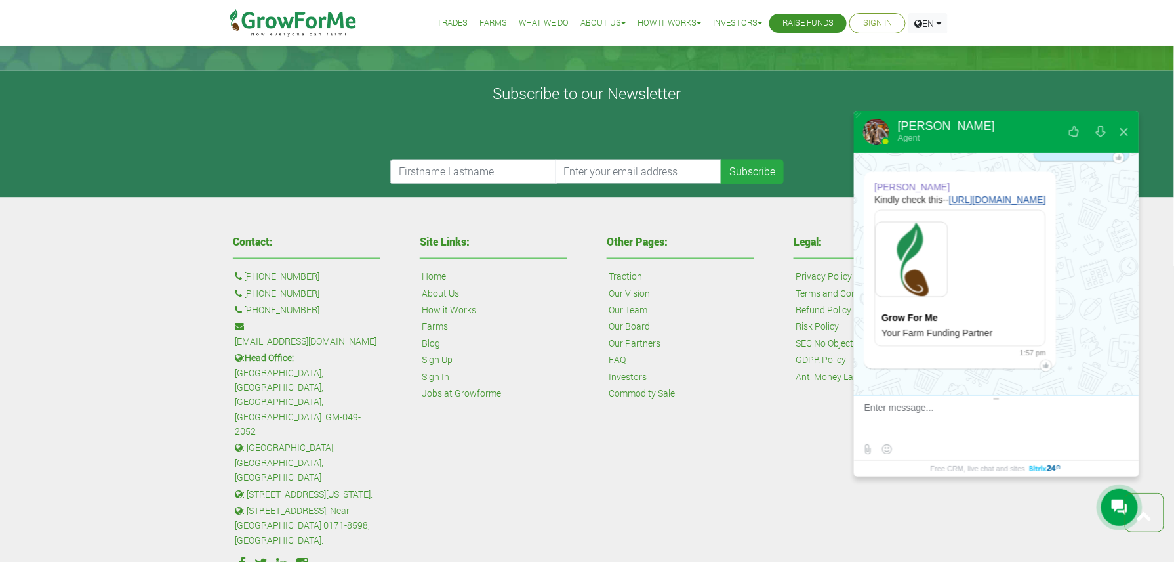
click at [940, 417] on textarea at bounding box center [995, 419] width 261 height 35
click at [907, 415] on textarea at bounding box center [995, 419] width 261 height 35
type textarea "d"
type textarea "n"
type textarea "i"
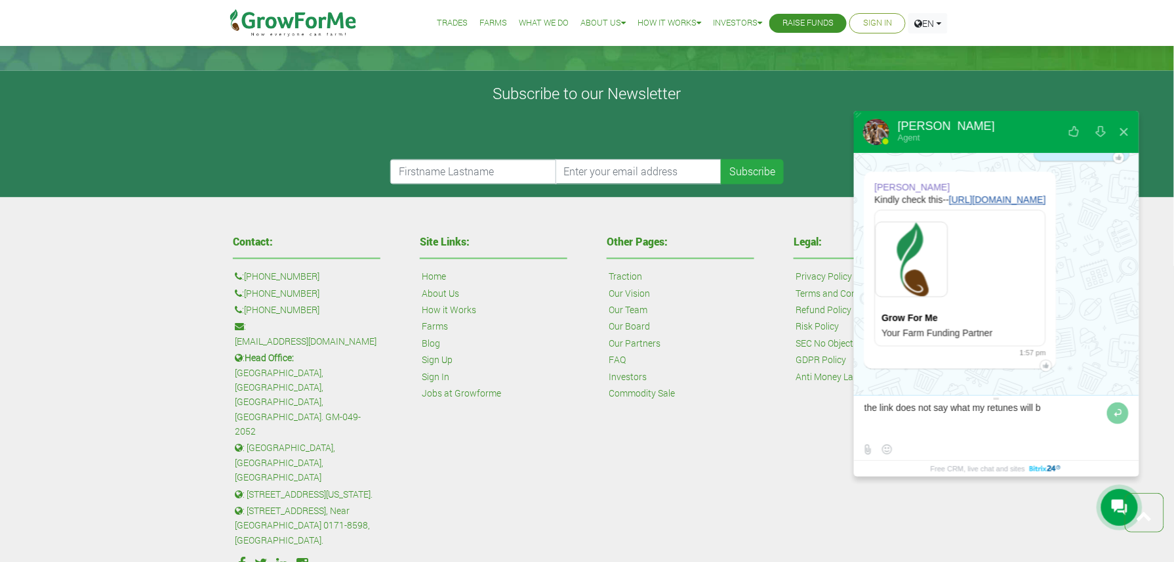
type textarea "the link does not say what my retunes will be"
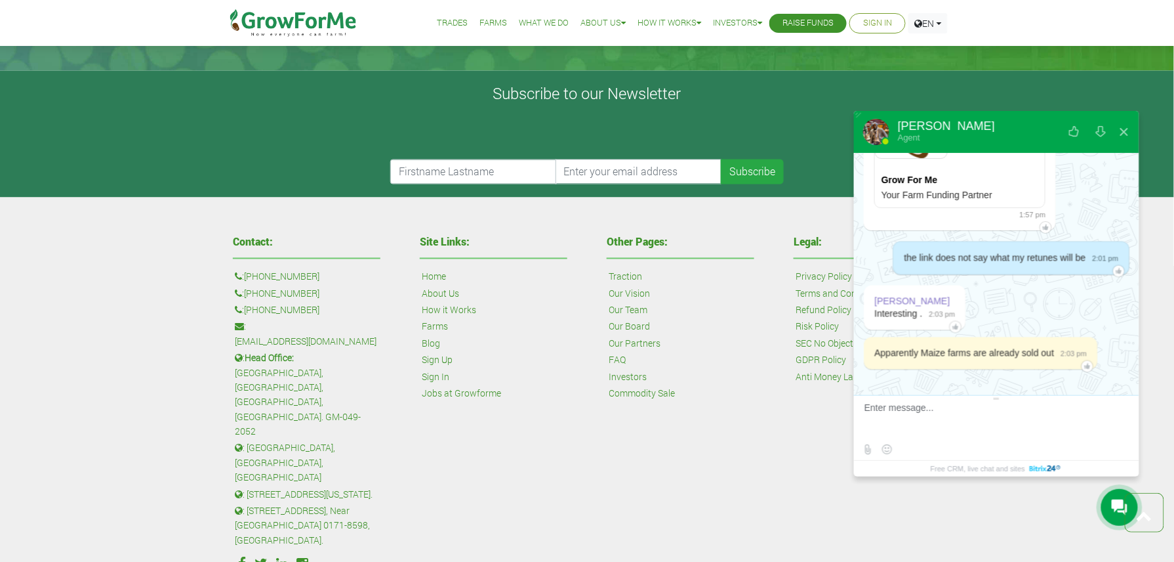
scroll to position [2889, 0]
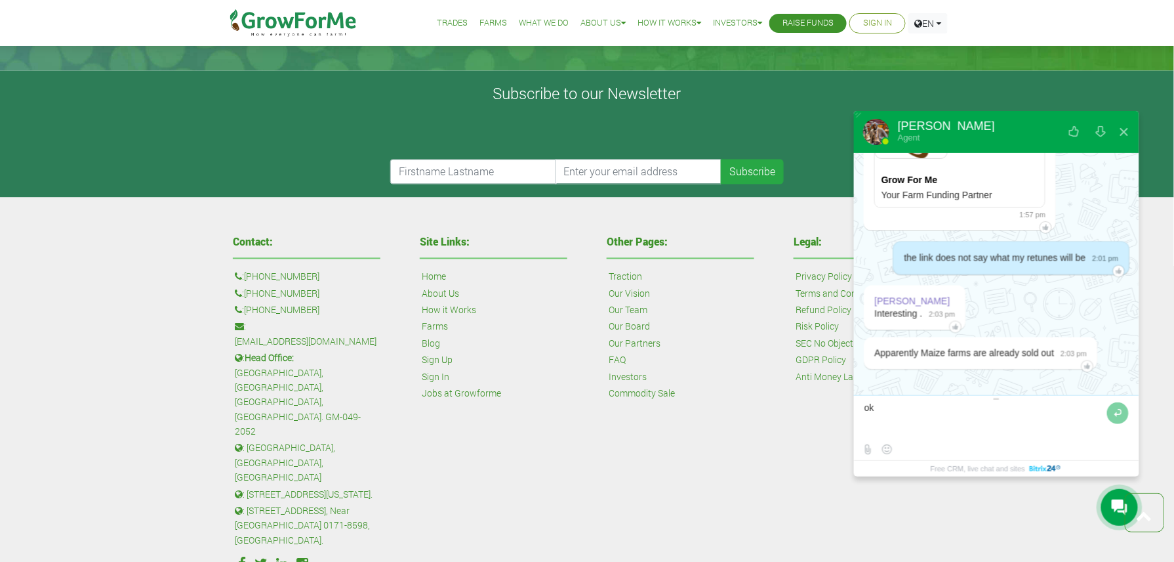
type textarea "o"
type textarea "thank you"
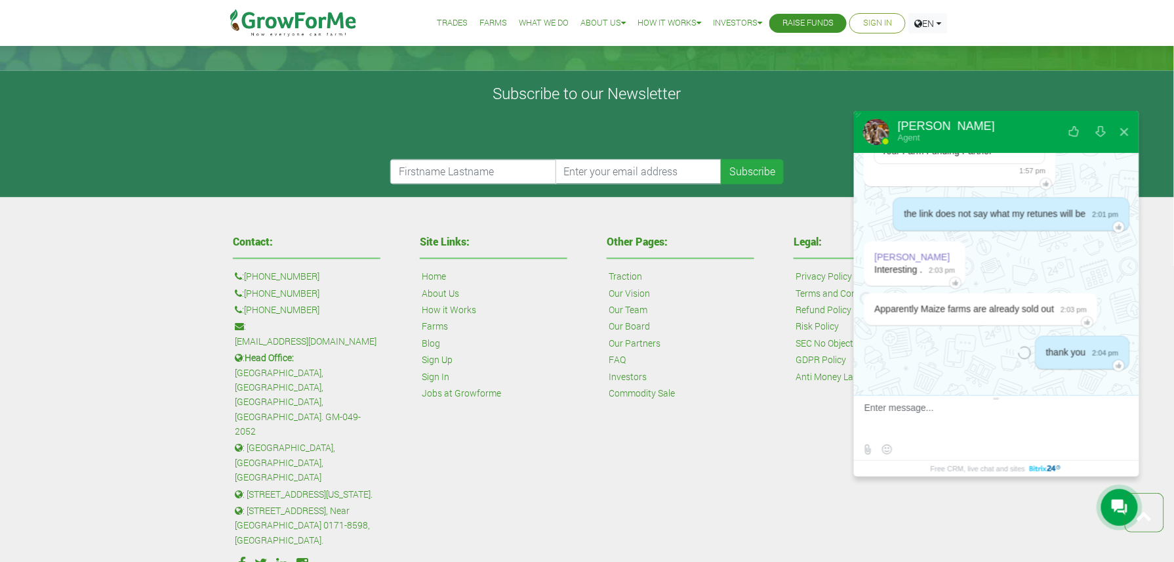
scroll to position [2935, 0]
click at [445, 327] on link "Farms" at bounding box center [435, 327] width 26 height 14
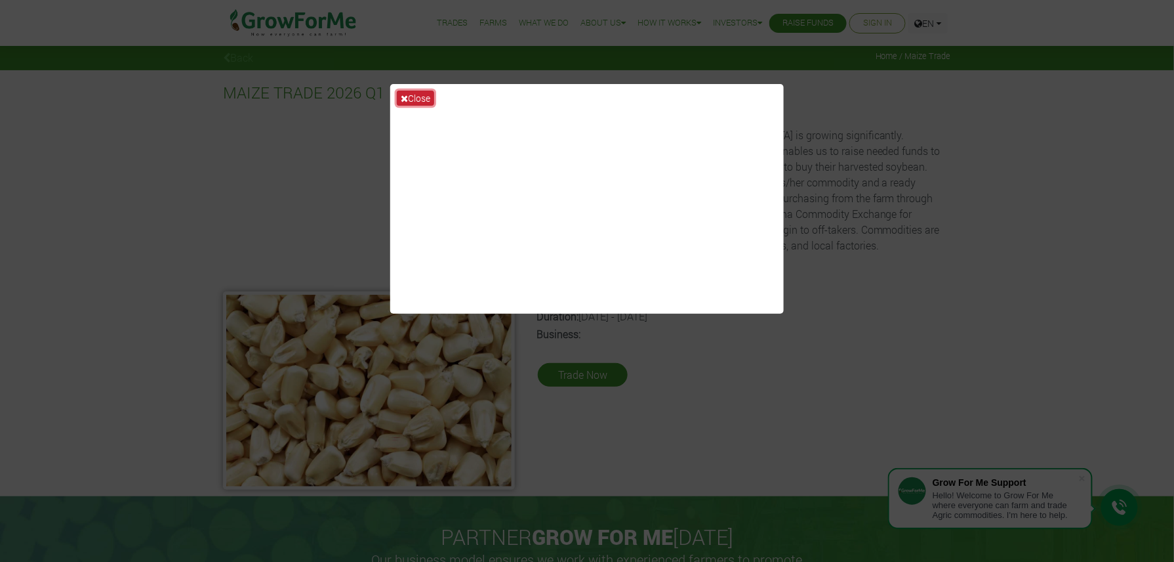
click at [412, 97] on button "Close" at bounding box center [415, 98] width 37 height 15
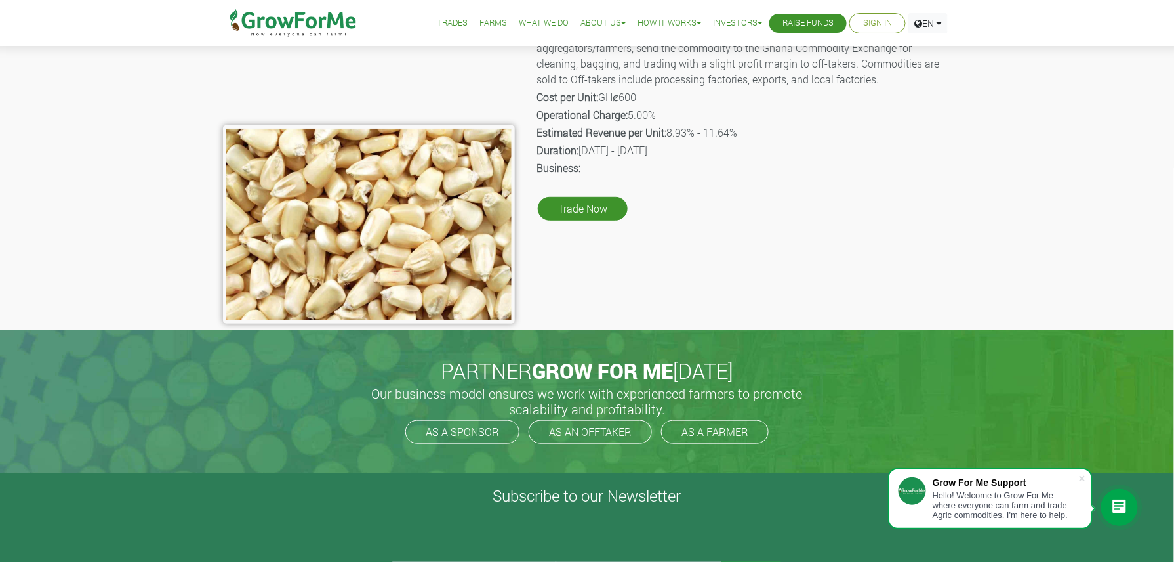
scroll to position [175, 0]
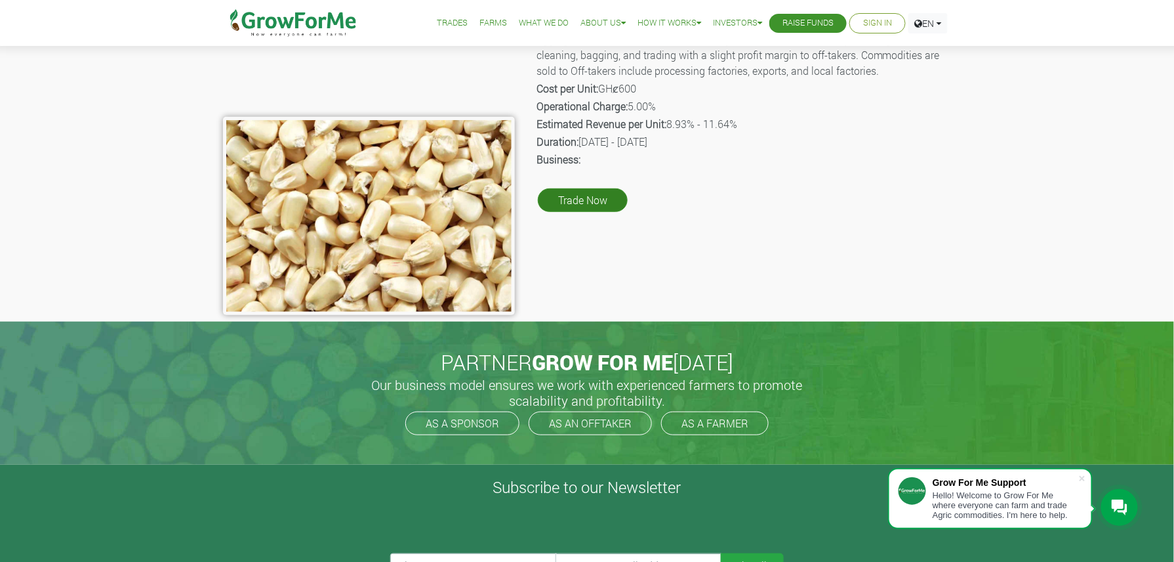
click at [588, 203] on link "Trade Now" at bounding box center [583, 200] width 90 height 24
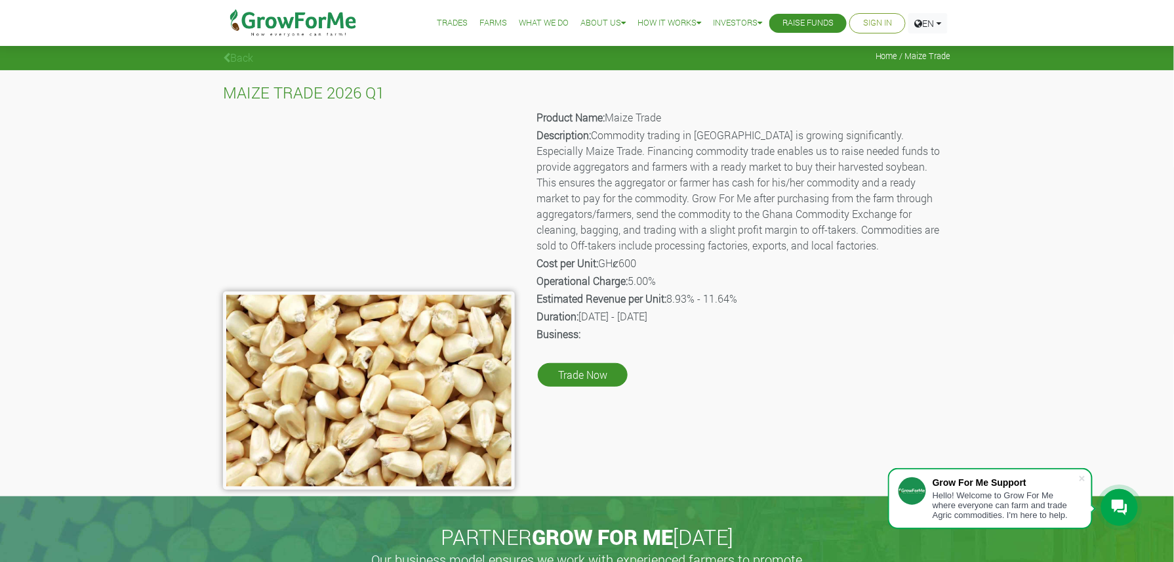
click at [444, 17] on link "Trades" at bounding box center [452, 23] width 31 height 14
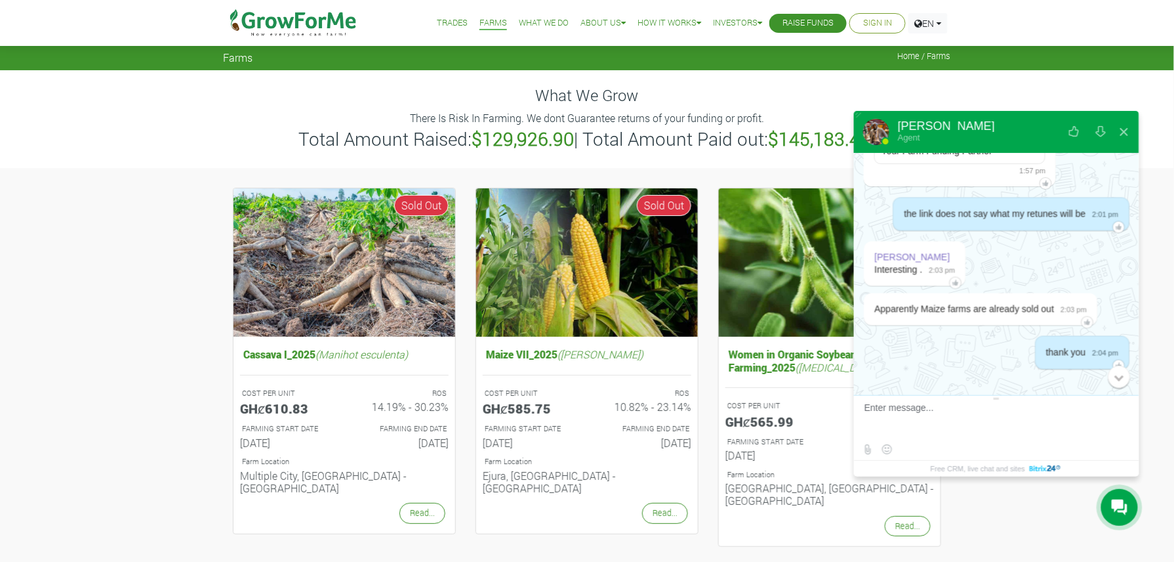
scroll to position [2830, 0]
click at [1124, 379] on div "0" at bounding box center [1119, 376] width 22 height 22
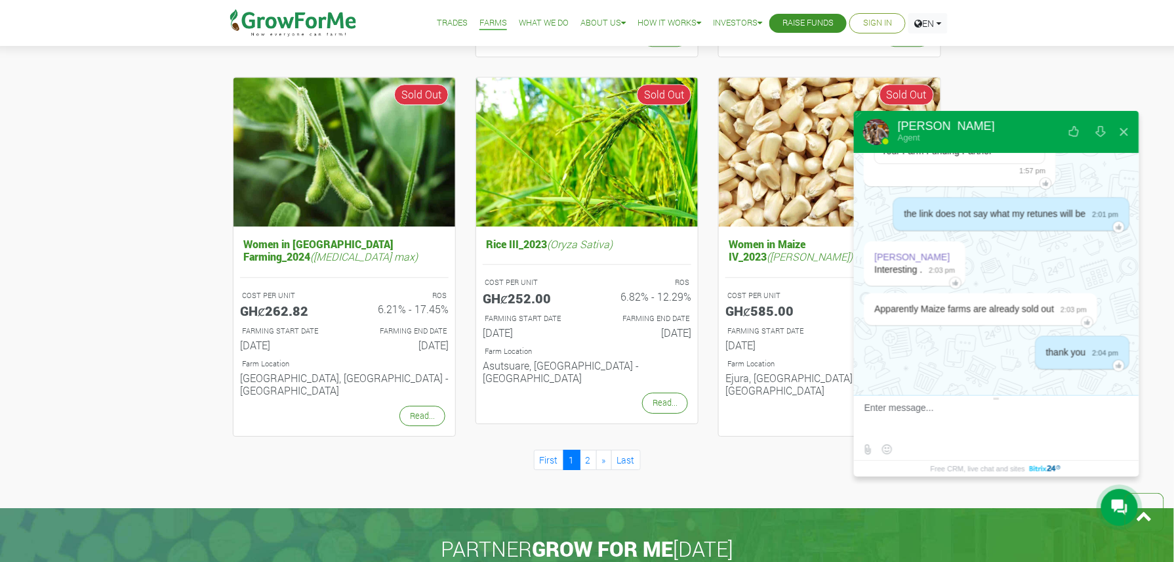
scroll to position [1211, 0]
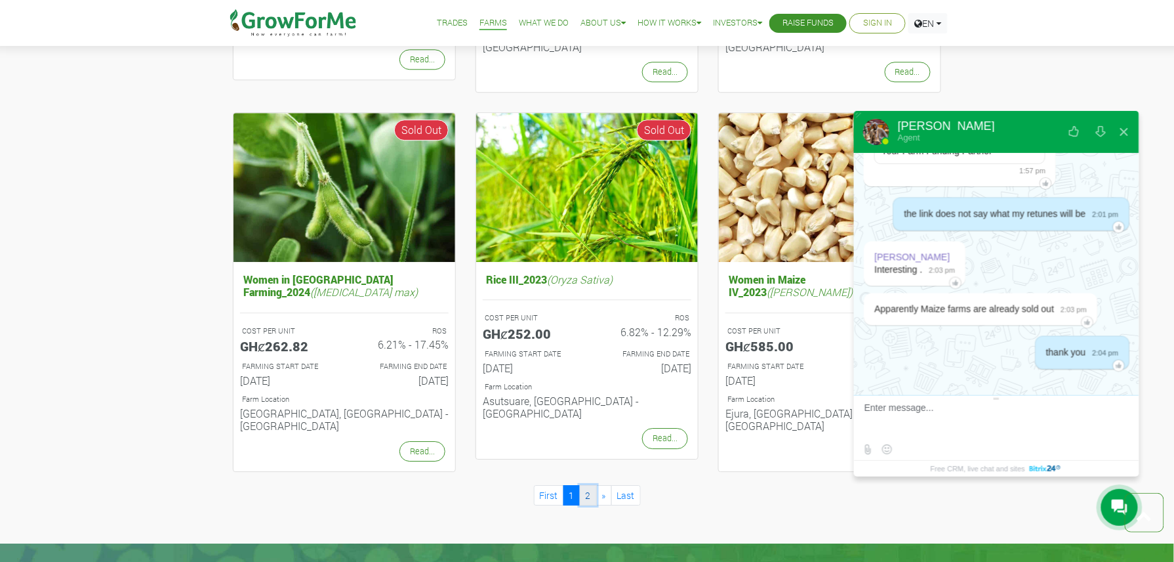
click at [589, 485] on link "2" at bounding box center [588, 495] width 17 height 20
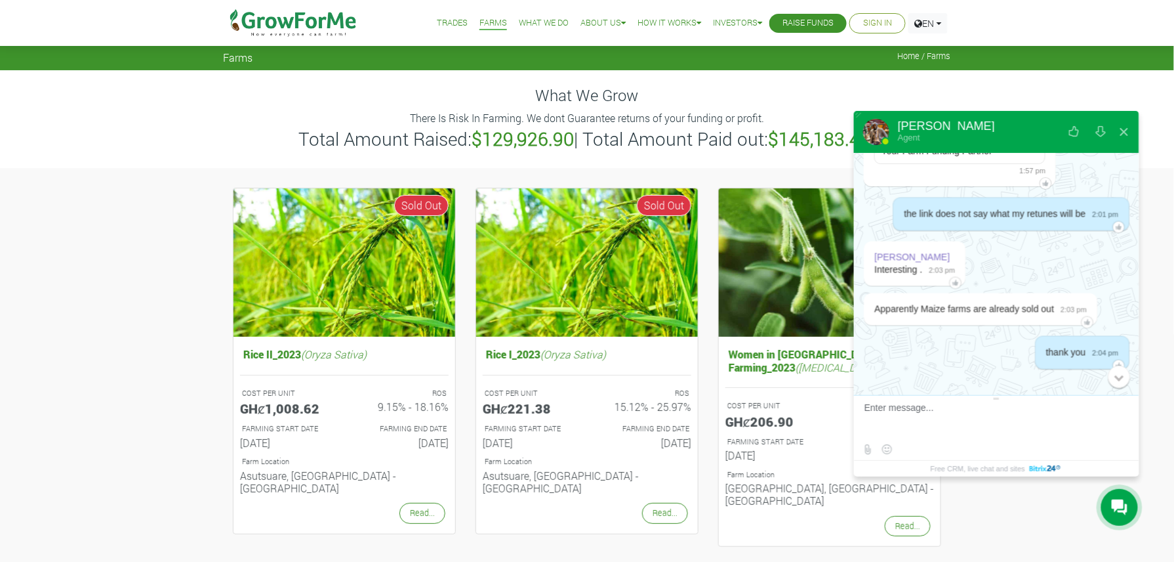
scroll to position [2830, 0]
click at [1119, 379] on div at bounding box center [1119, 376] width 9 height 9
click at [1119, 379] on div at bounding box center [996, 385] width 285 height 19
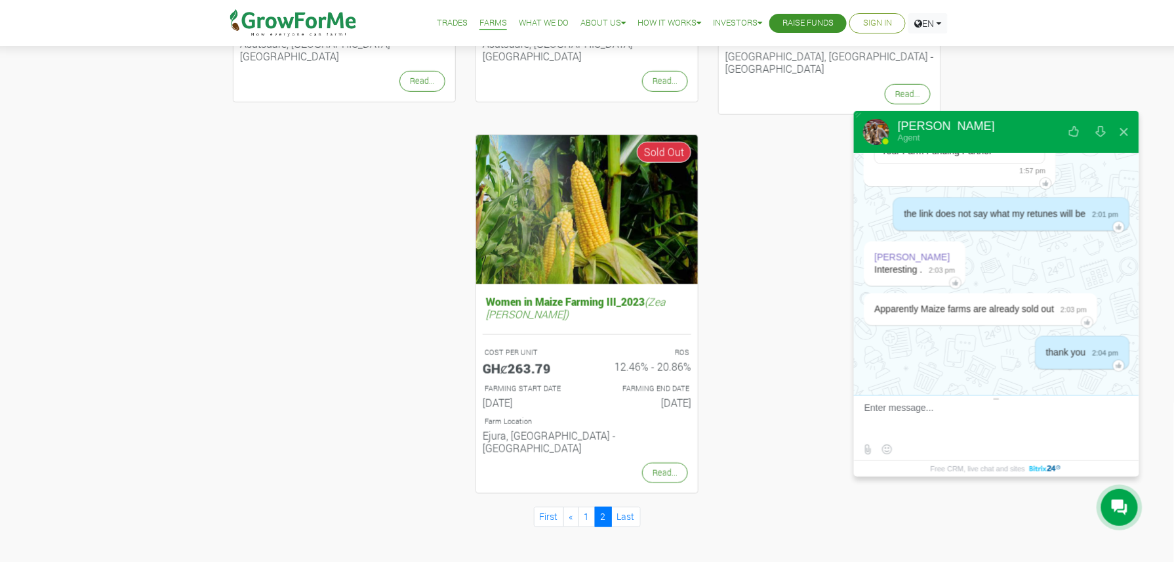
scroll to position [560, 0]
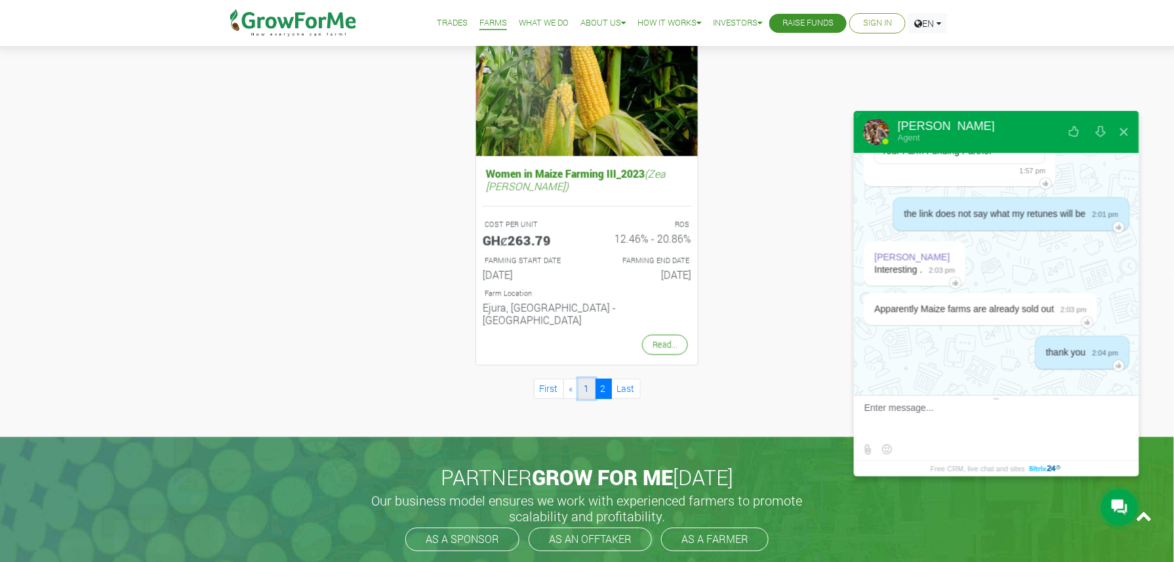
click at [583, 379] on link "1" at bounding box center [587, 389] width 17 height 20
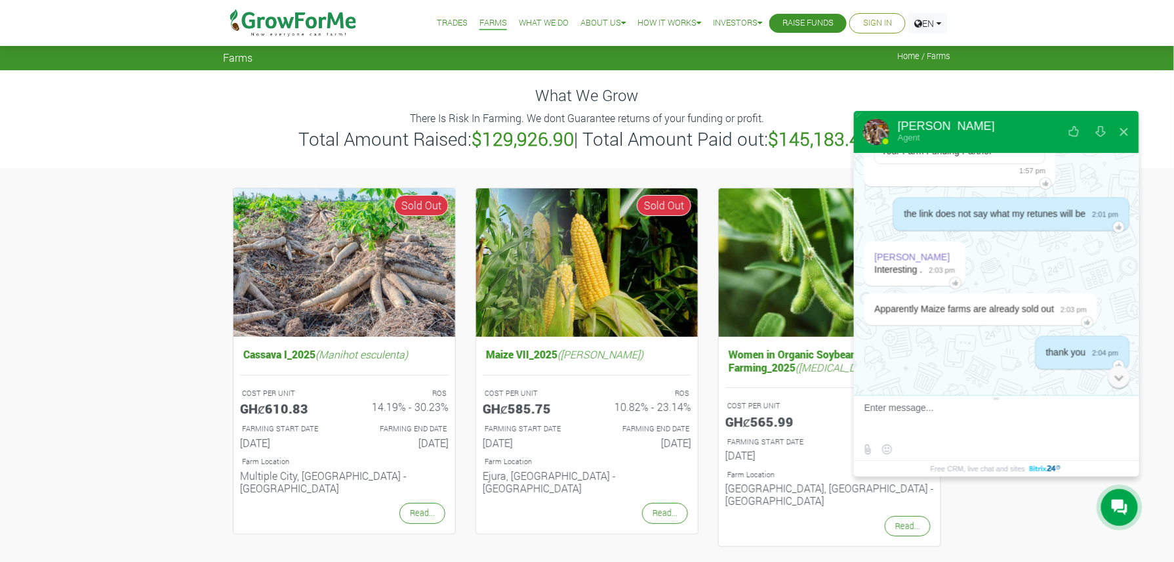
click at [1121, 379] on div at bounding box center [1119, 376] width 9 height 9
click at [1121, 379] on div at bounding box center [996, 385] width 285 height 19
click at [1127, 129] on button at bounding box center [1125, 131] width 24 height 31
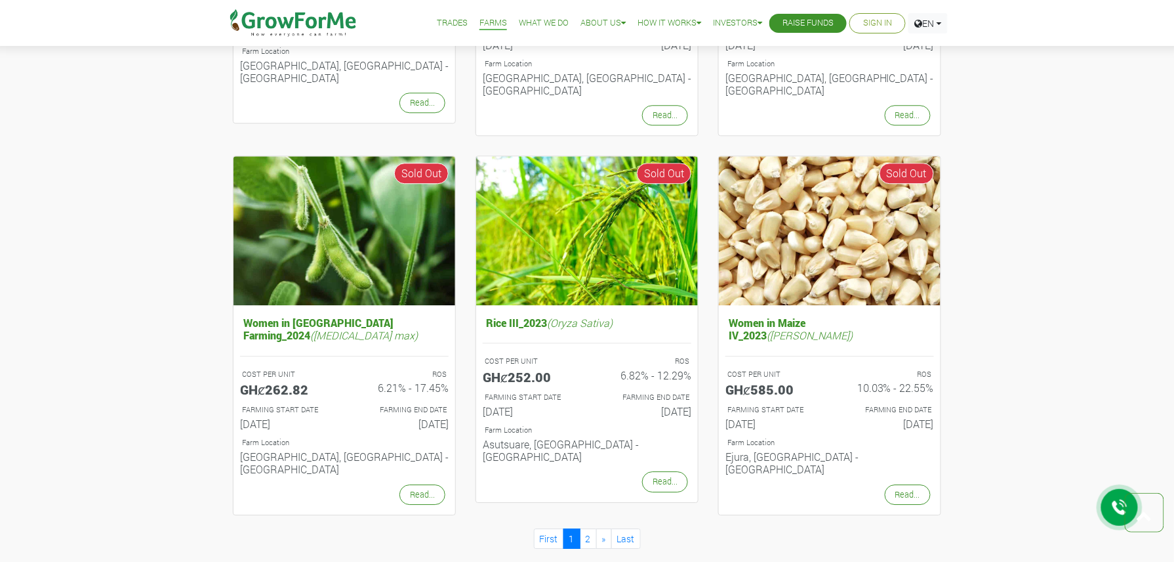
scroll to position [1237, 0]
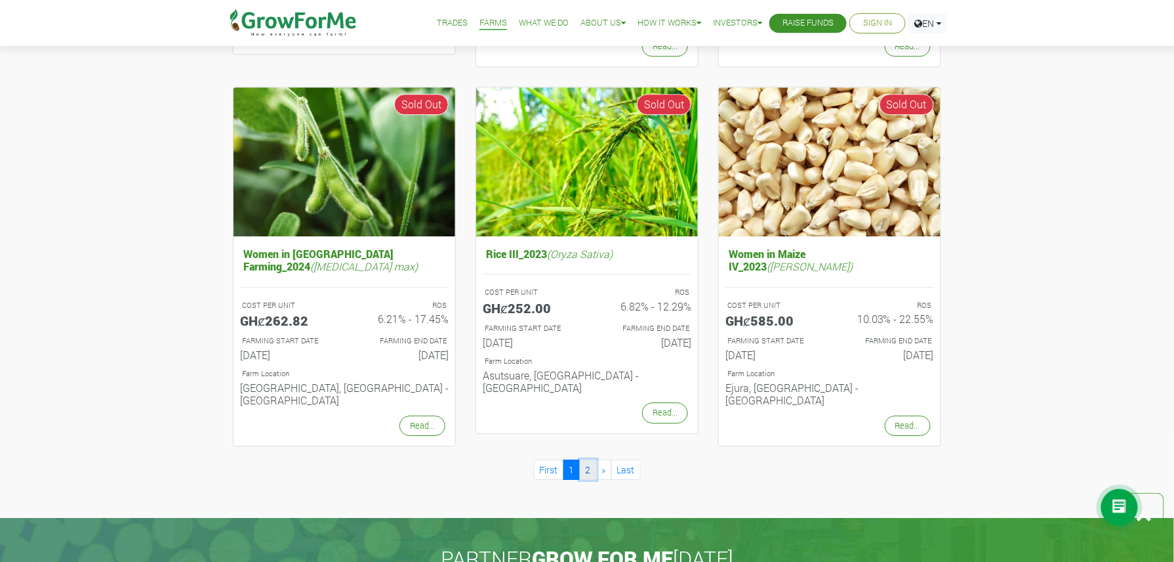
click at [589, 459] on link "2" at bounding box center [588, 469] width 17 height 20
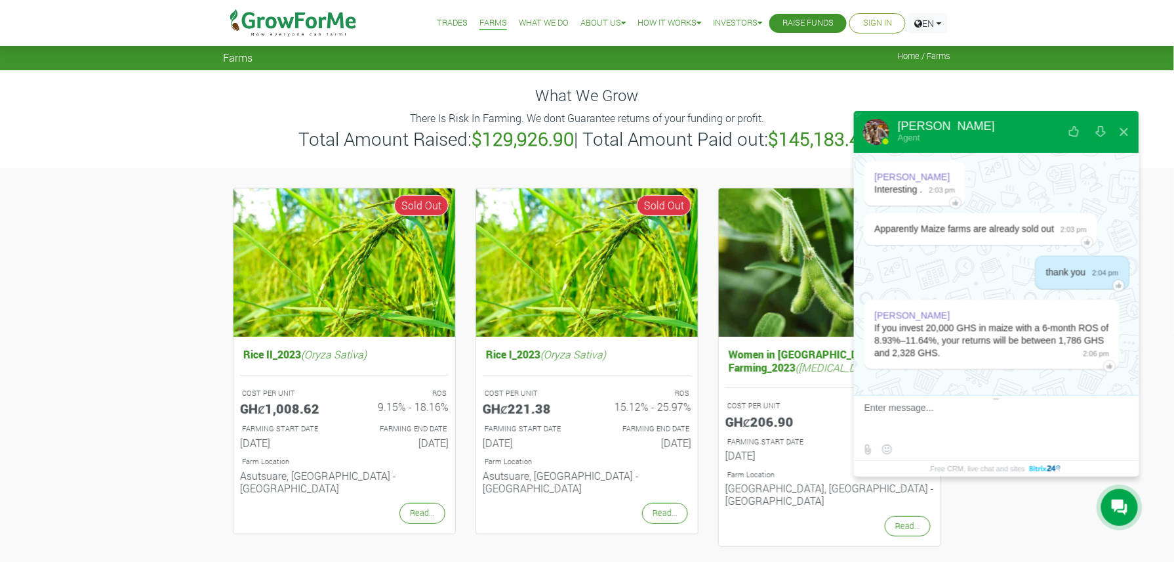
click at [437, 20] on link "Trades" at bounding box center [452, 23] width 31 height 14
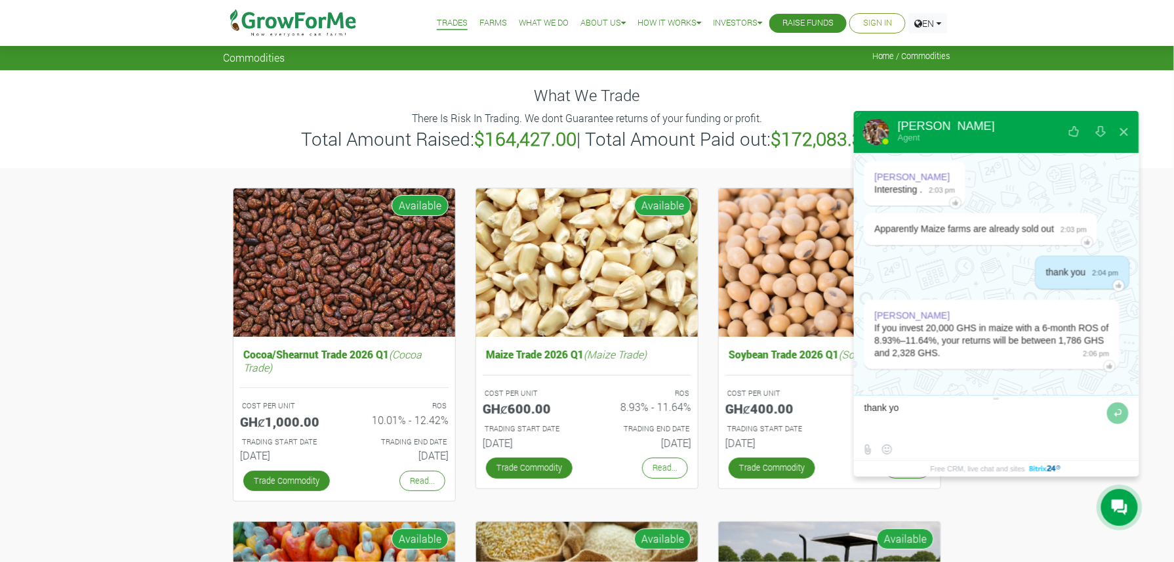
type textarea "thank you"
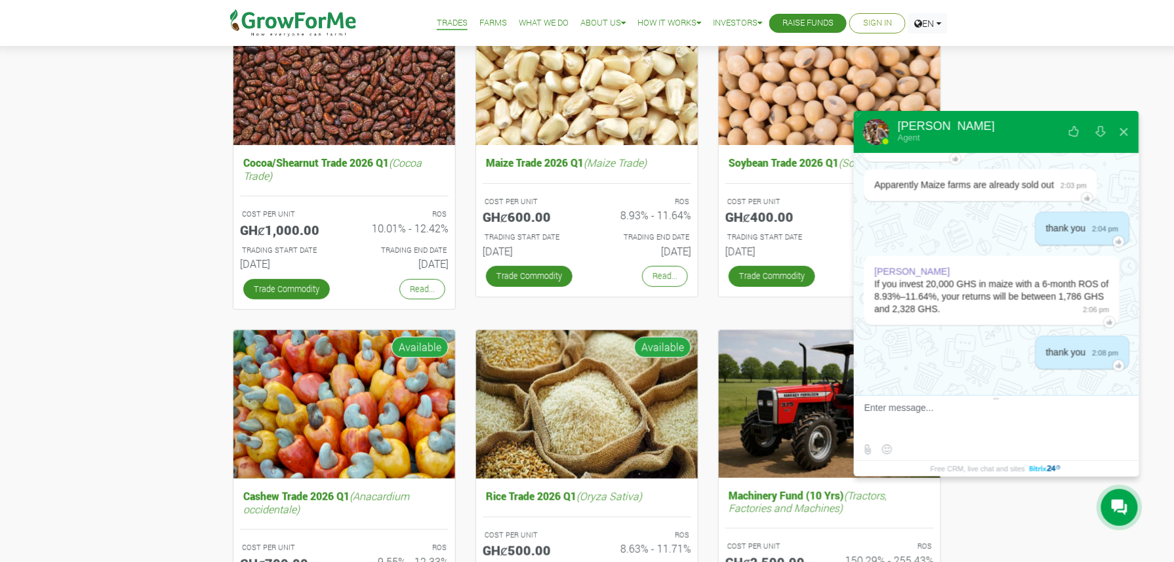
scroll to position [175, 0]
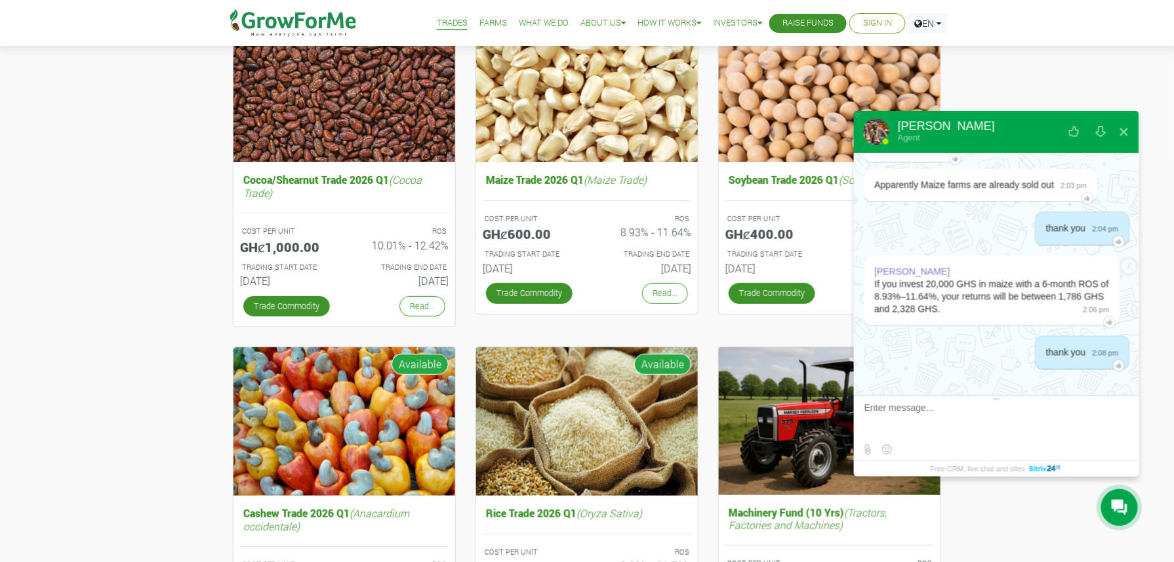
click at [1117, 281] on div "Samuel Acquah If you invest 20,000 GHS in maize with a 6-month ROS of 8.93%–11.…" at bounding box center [996, 291] width 285 height 73
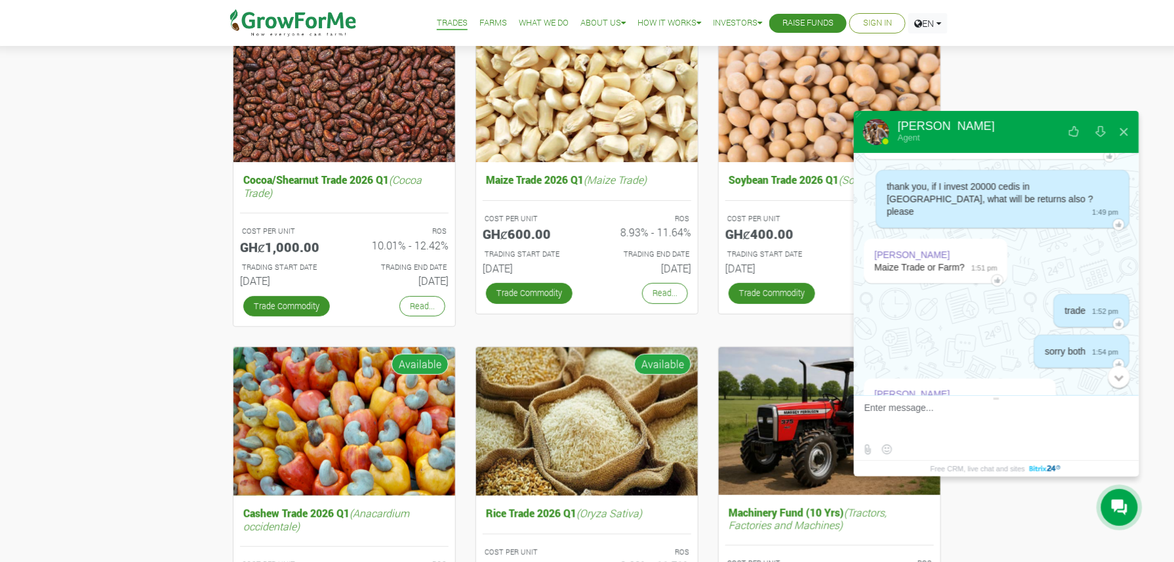
scroll to position [2397, 0]
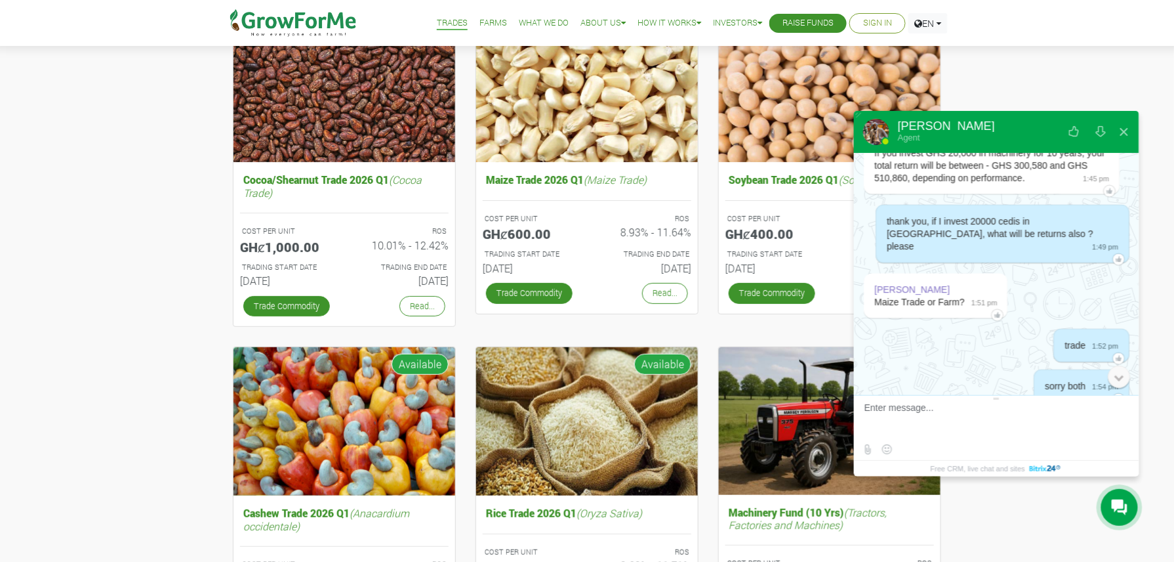
click at [1121, 379] on div at bounding box center [1119, 376] width 9 height 9
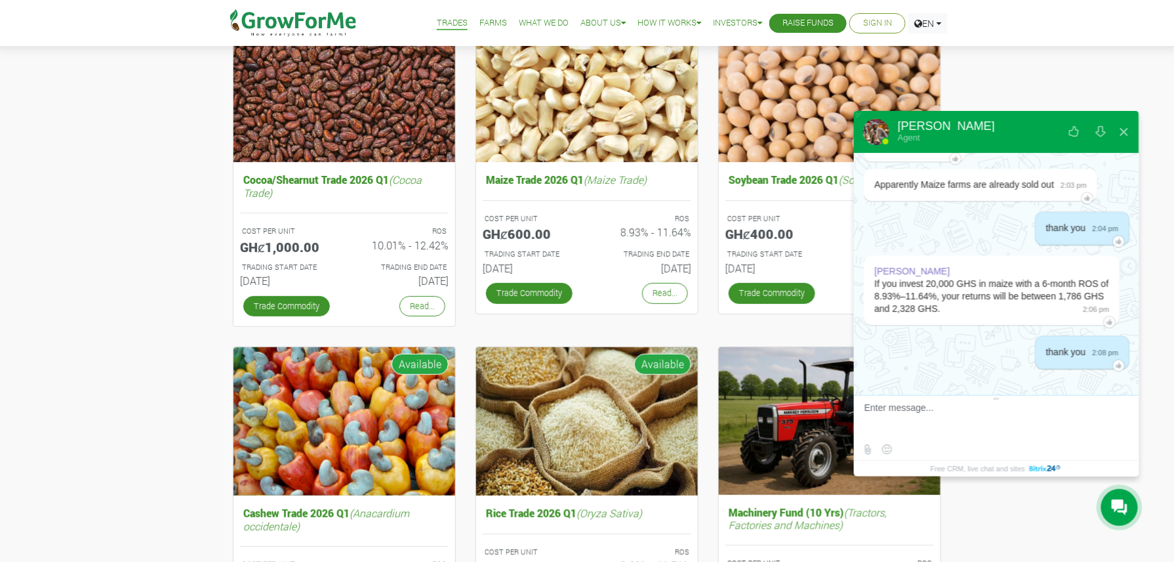
scroll to position [3061, 0]
click at [1121, 379] on div at bounding box center [996, 385] width 285 height 19
click at [1124, 131] on button at bounding box center [1125, 131] width 24 height 31
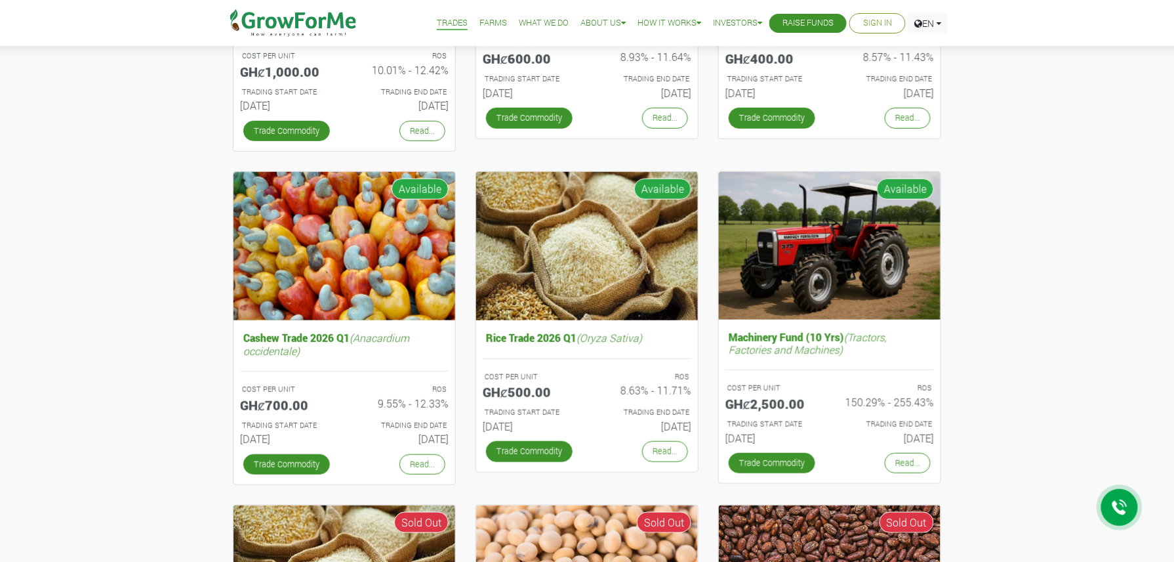
scroll to position [398, 0]
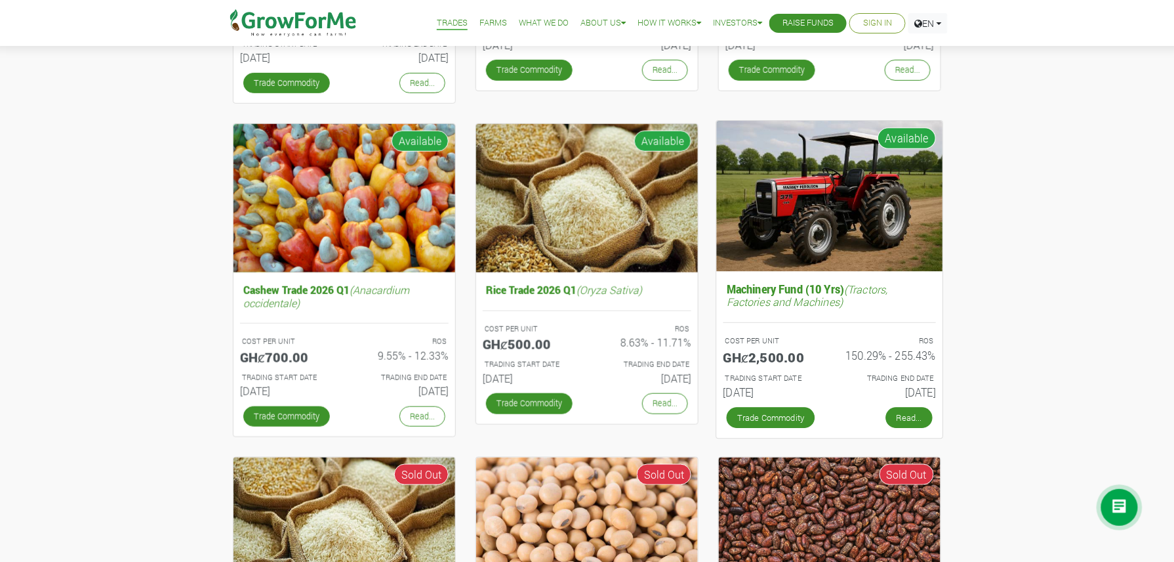
click at [907, 415] on link "Read..." at bounding box center [909, 417] width 47 height 21
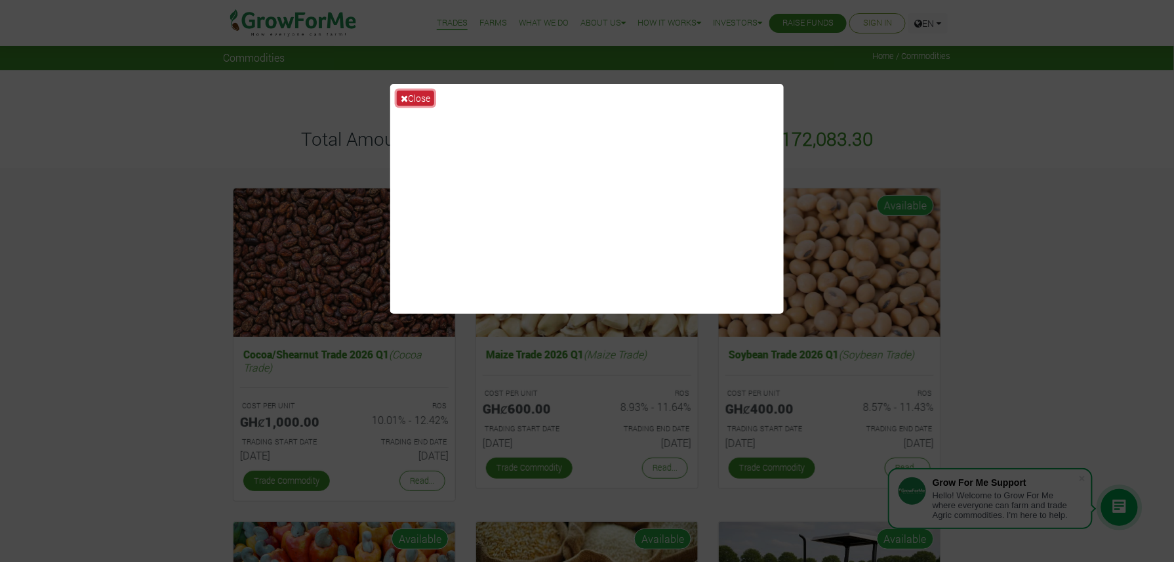
click at [411, 93] on button "Close" at bounding box center [415, 98] width 37 height 15
